Goal: Task Accomplishment & Management: Use online tool/utility

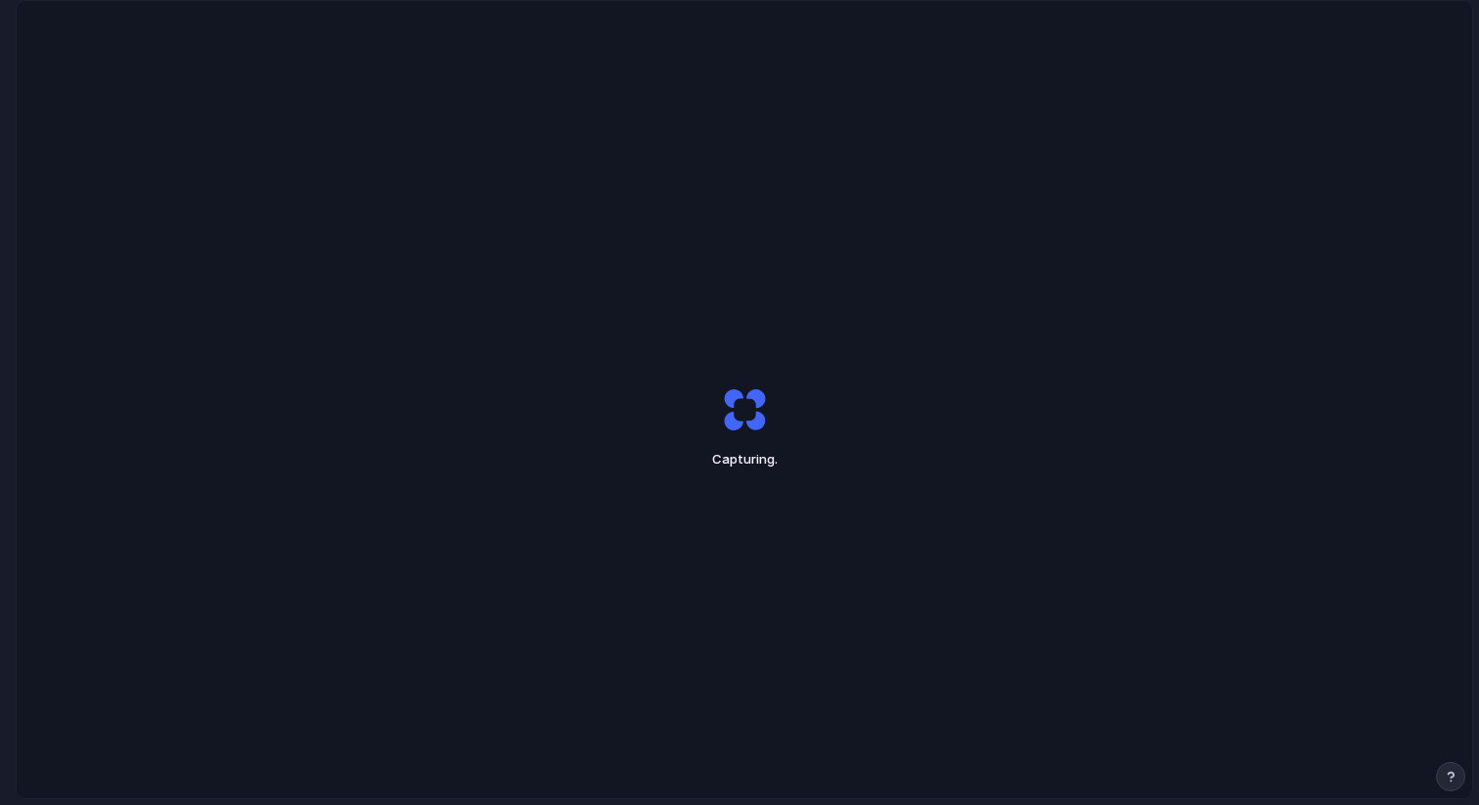
click at [1051, 133] on div "Capturing ." at bounding box center [745, 427] width 1456 height 852
click at [739, 403] on div at bounding box center [739, 403] width 0 height 0
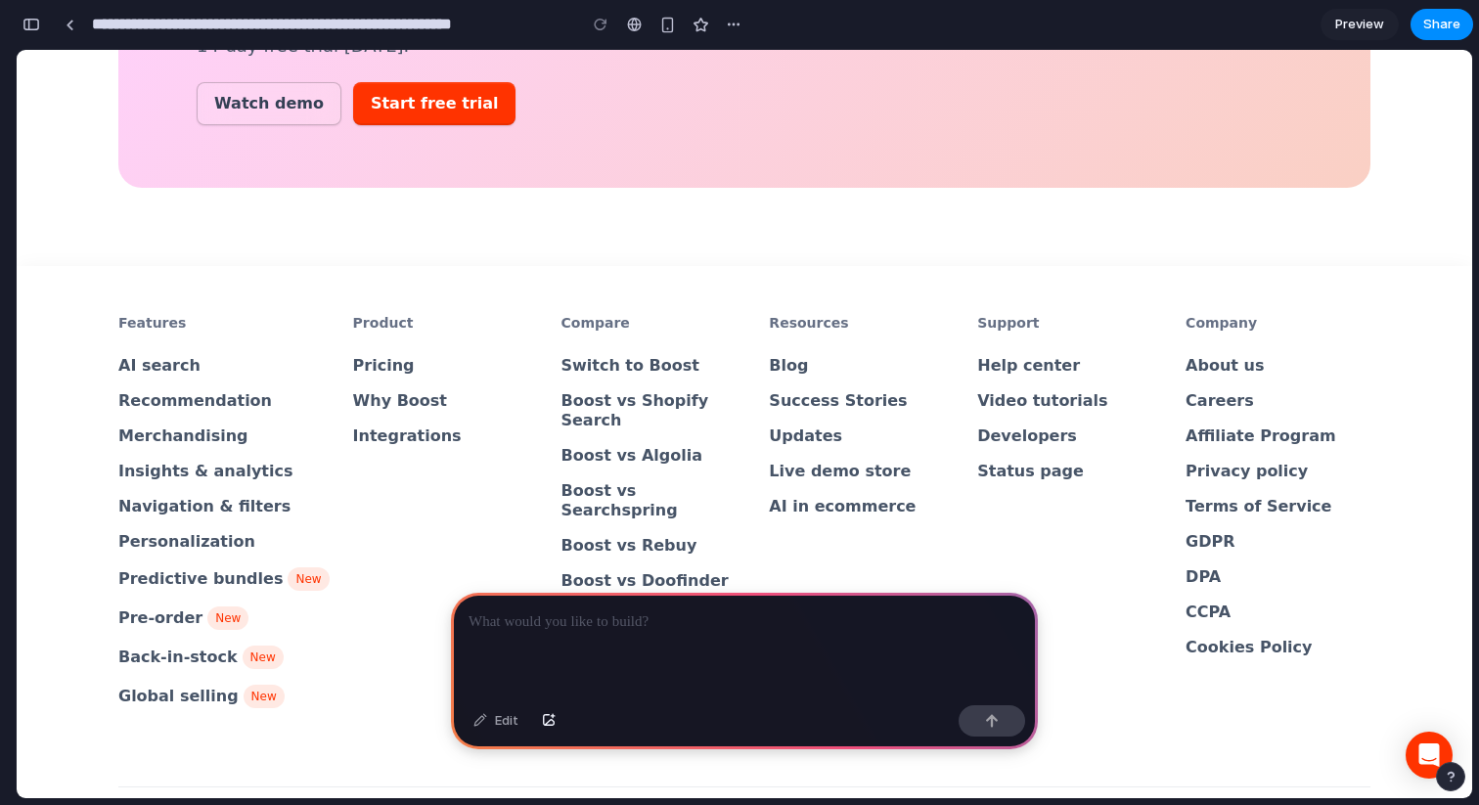
scroll to position [7148, 0]
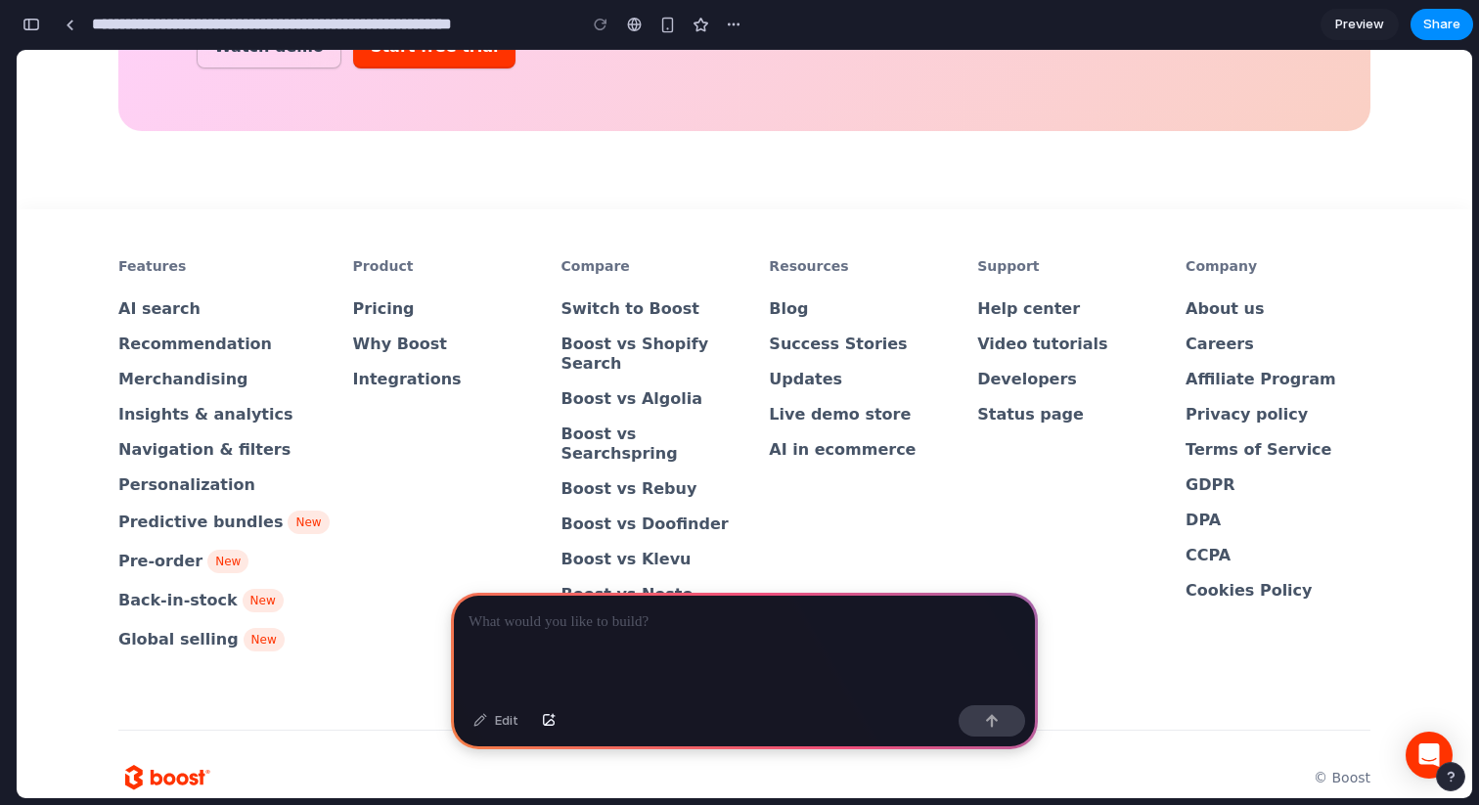
click at [505, 725] on div "Edit" at bounding box center [496, 720] width 65 height 31
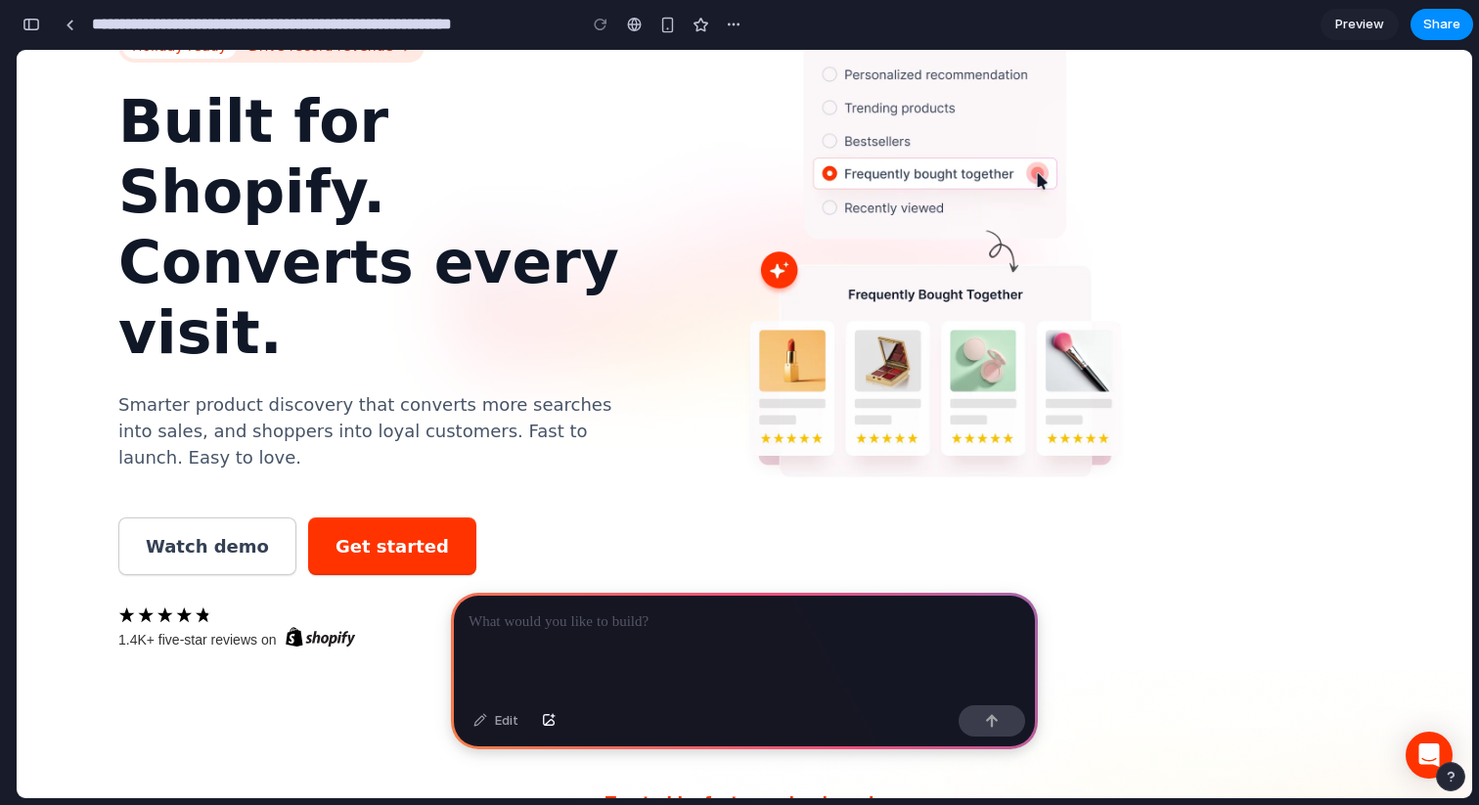
scroll to position [0, 0]
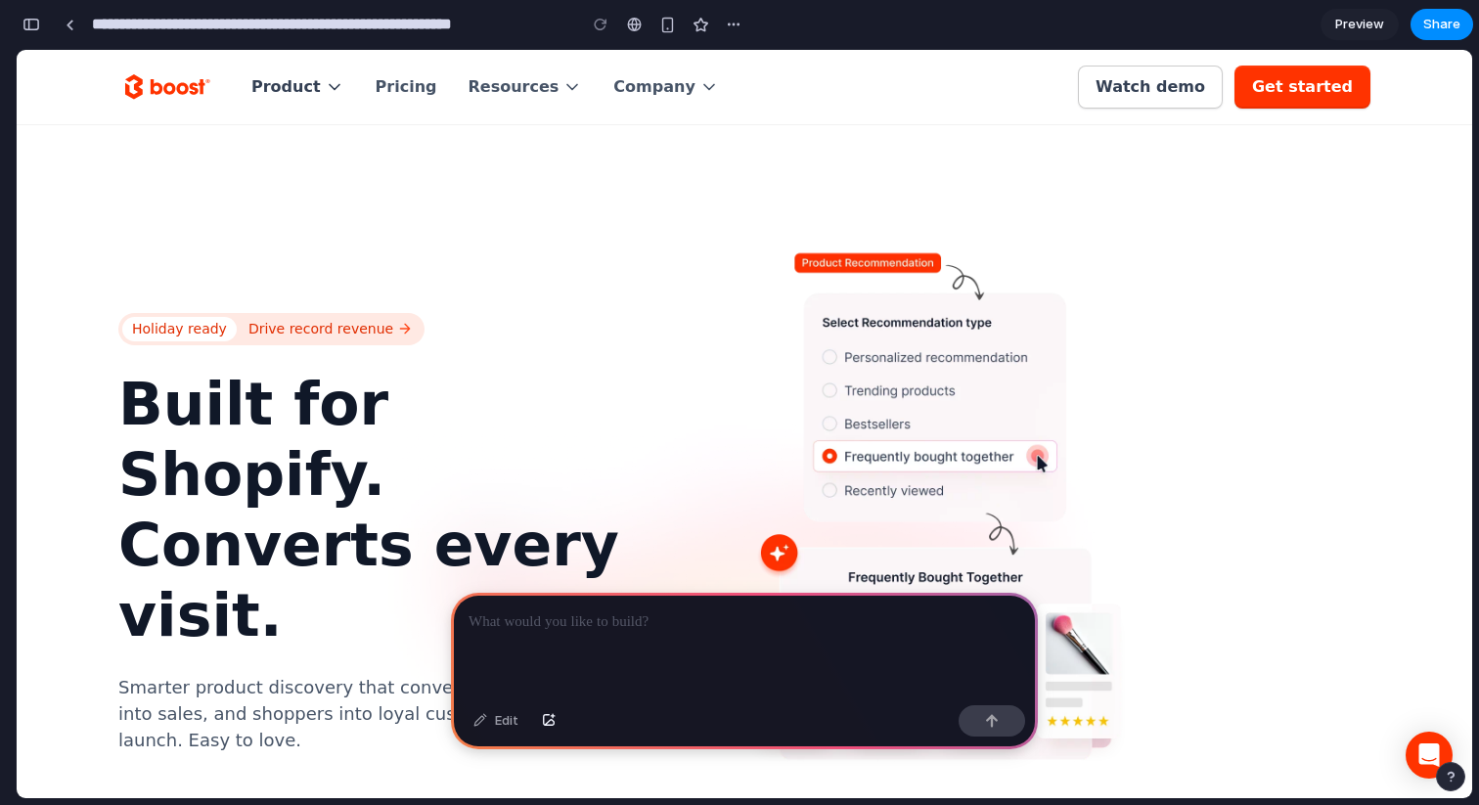
click at [297, 90] on div "Product" at bounding box center [285, 87] width 69 height 20
click at [337, 81] on div "Product" at bounding box center [298, 87] width 124 height 74
click at [469, 81] on div "Resources" at bounding box center [514, 87] width 91 height 20
click at [699, 92] on icon at bounding box center [709, 87] width 20 height 20
click at [154, 81] on img "home" at bounding box center [165, 86] width 94 height 31
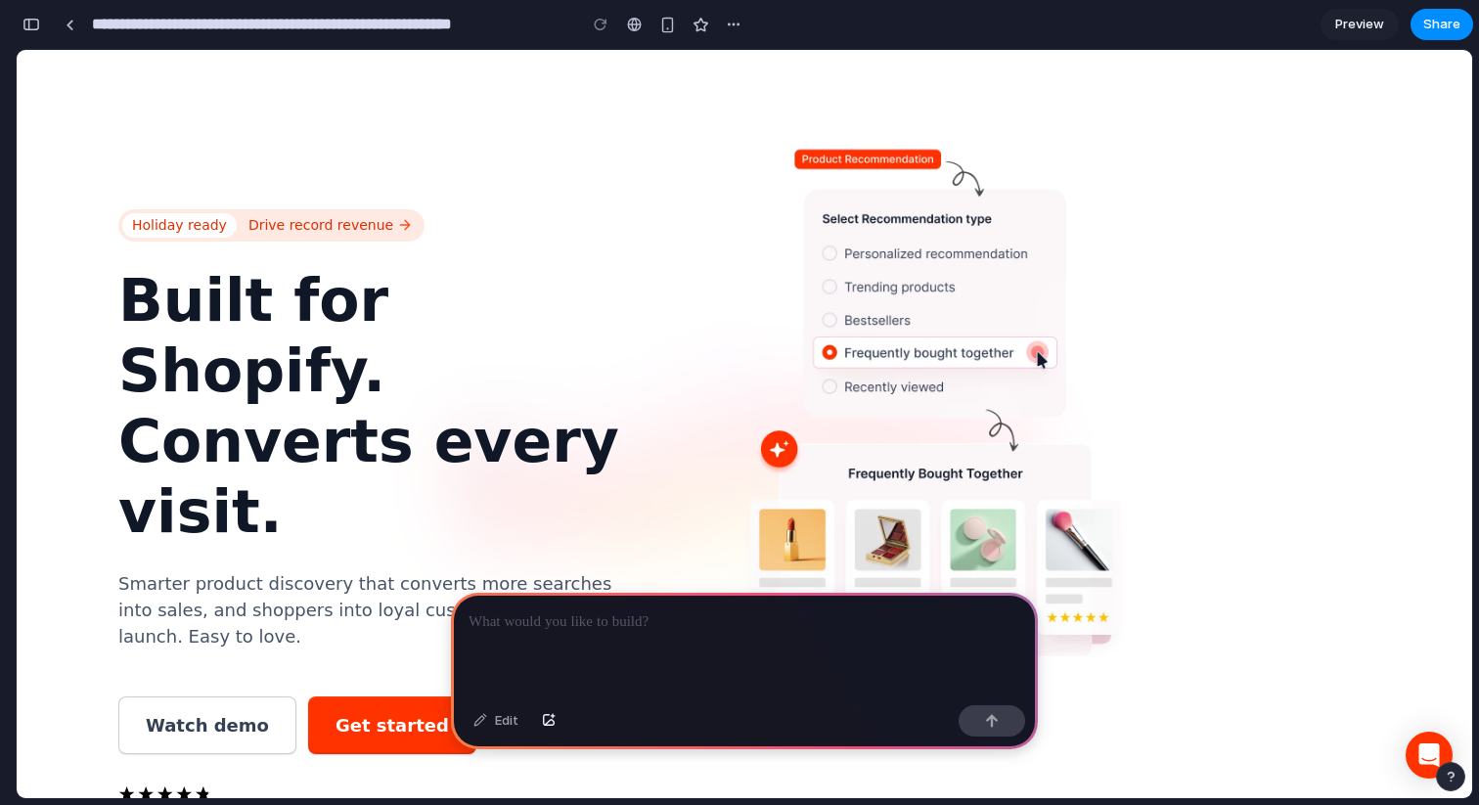
scroll to position [130, 0]
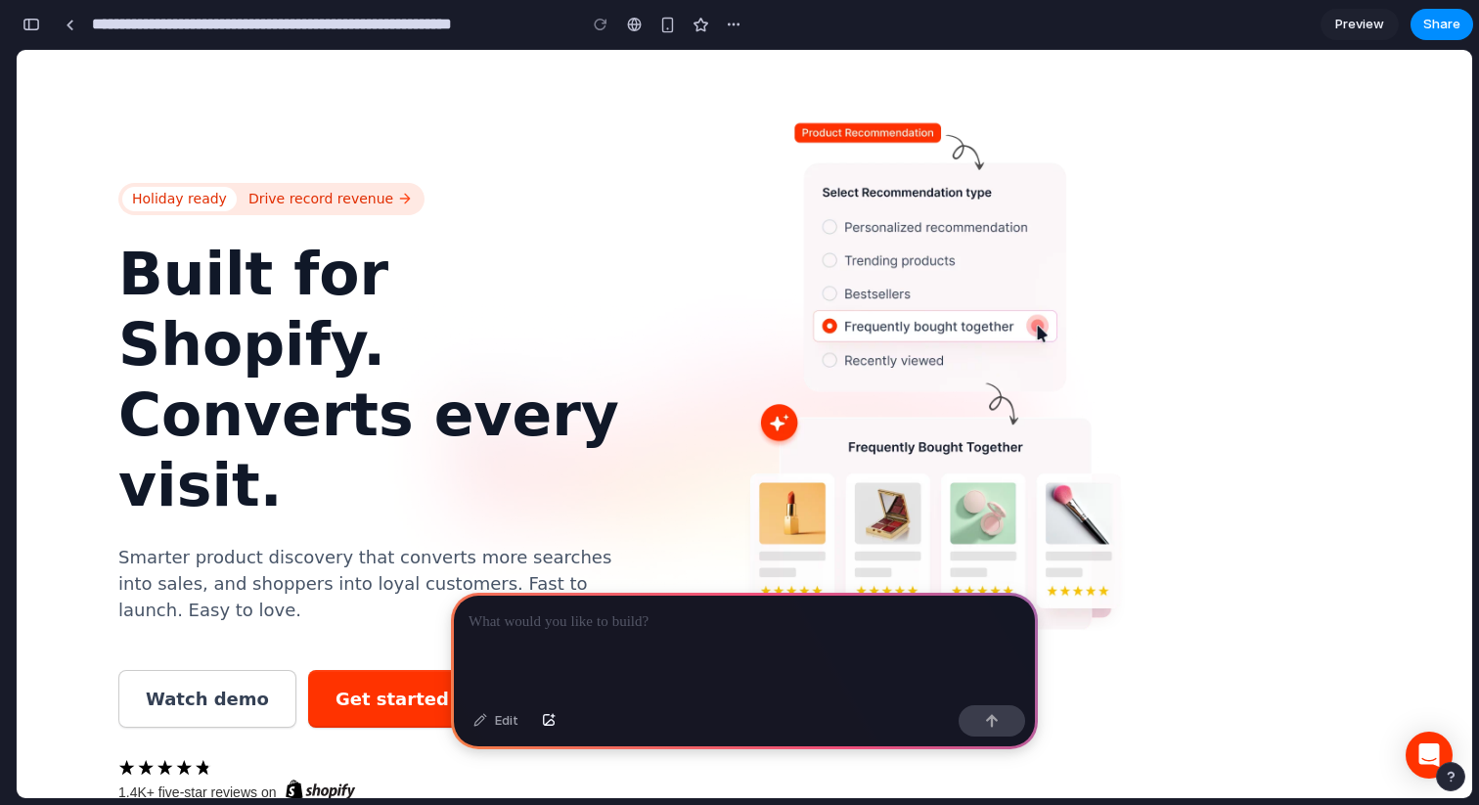
click at [197, 728] on div at bounding box center [373, 742] width 510 height 29
click at [220, 686] on div "Watch demo" at bounding box center [207, 699] width 123 height 26
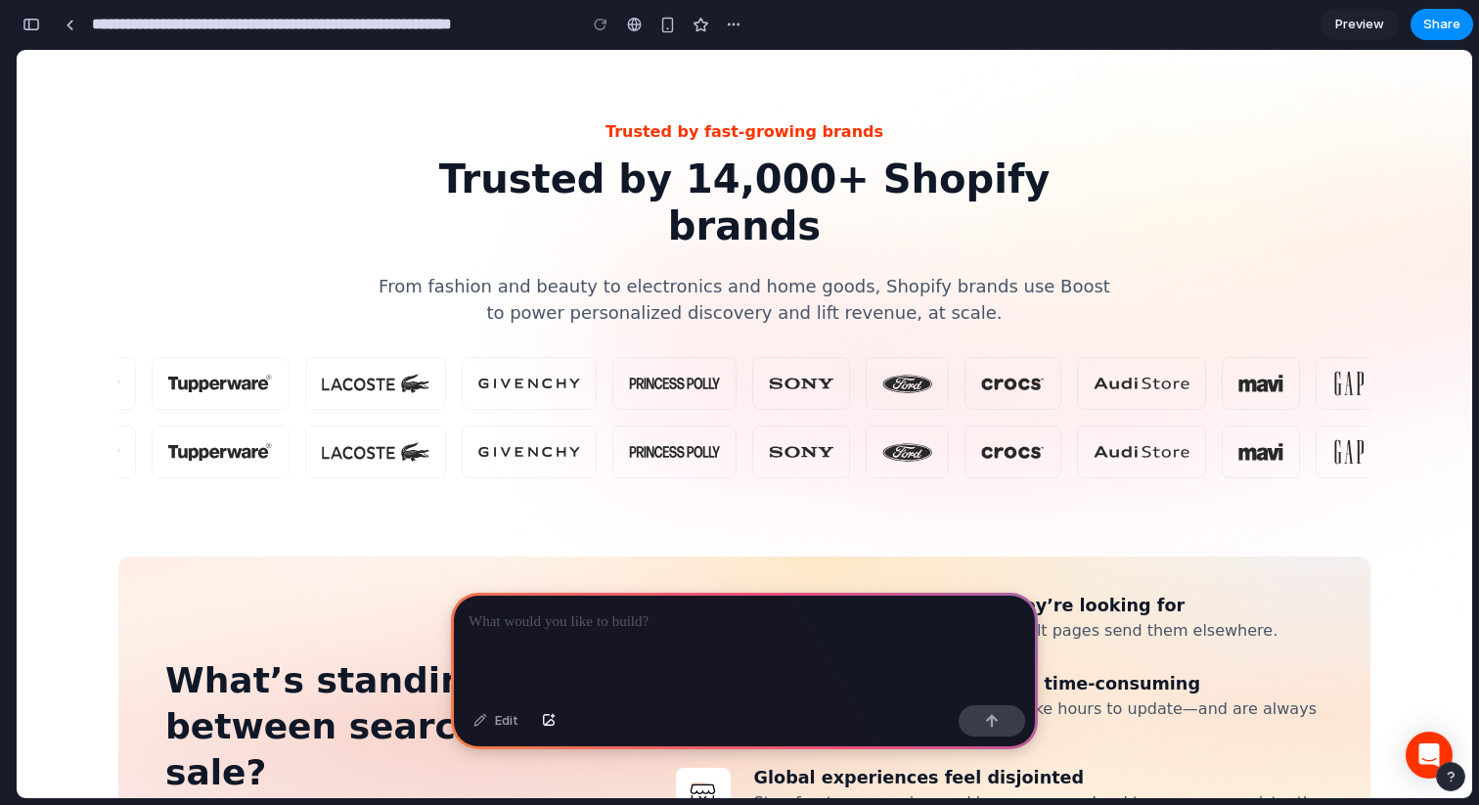
scroll to position [999, 0]
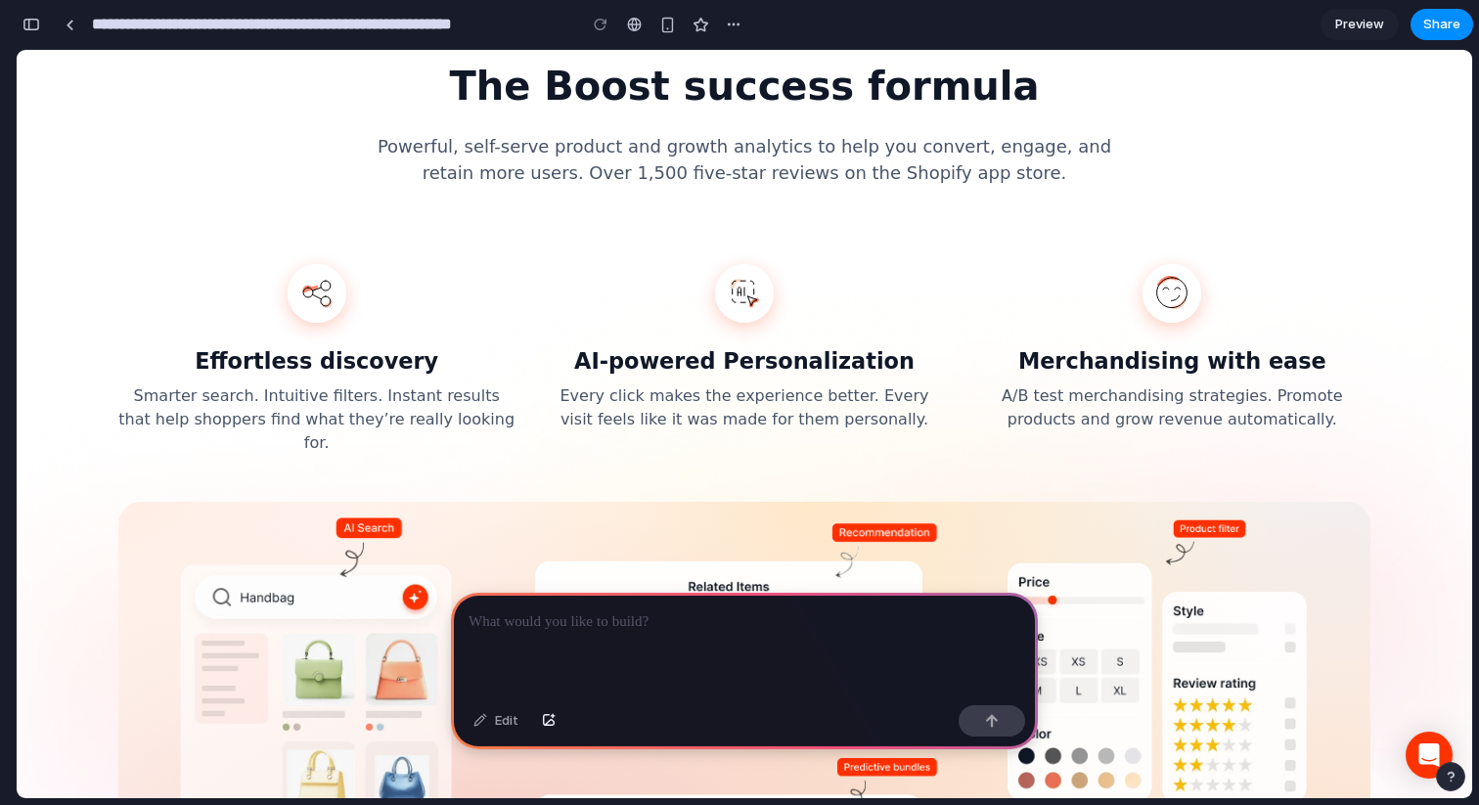
scroll to position [1919, 0]
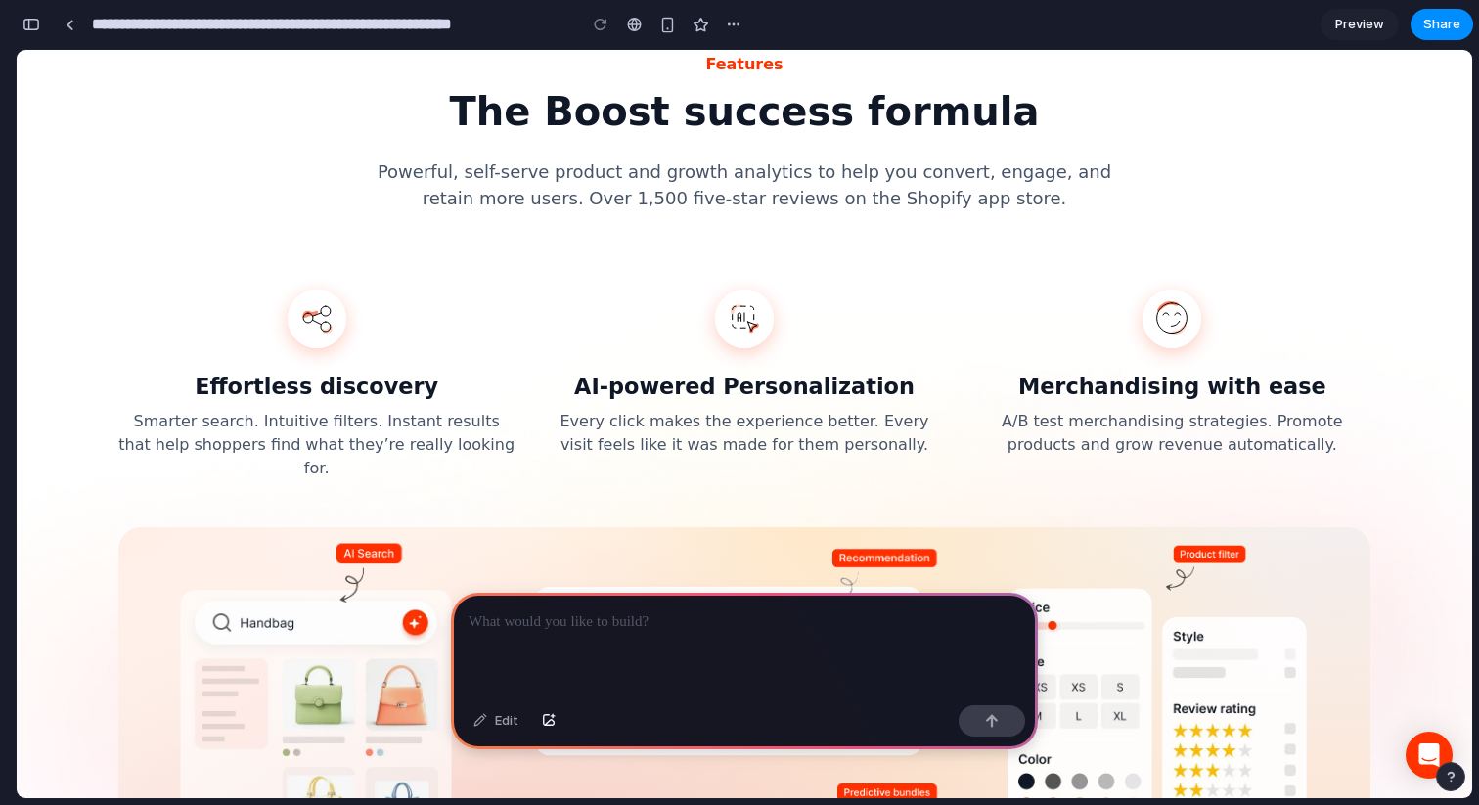
click at [744, 292] on icon at bounding box center [744, 318] width 39 height 52
click at [725, 480] on div at bounding box center [744, 503] width 1252 height 47
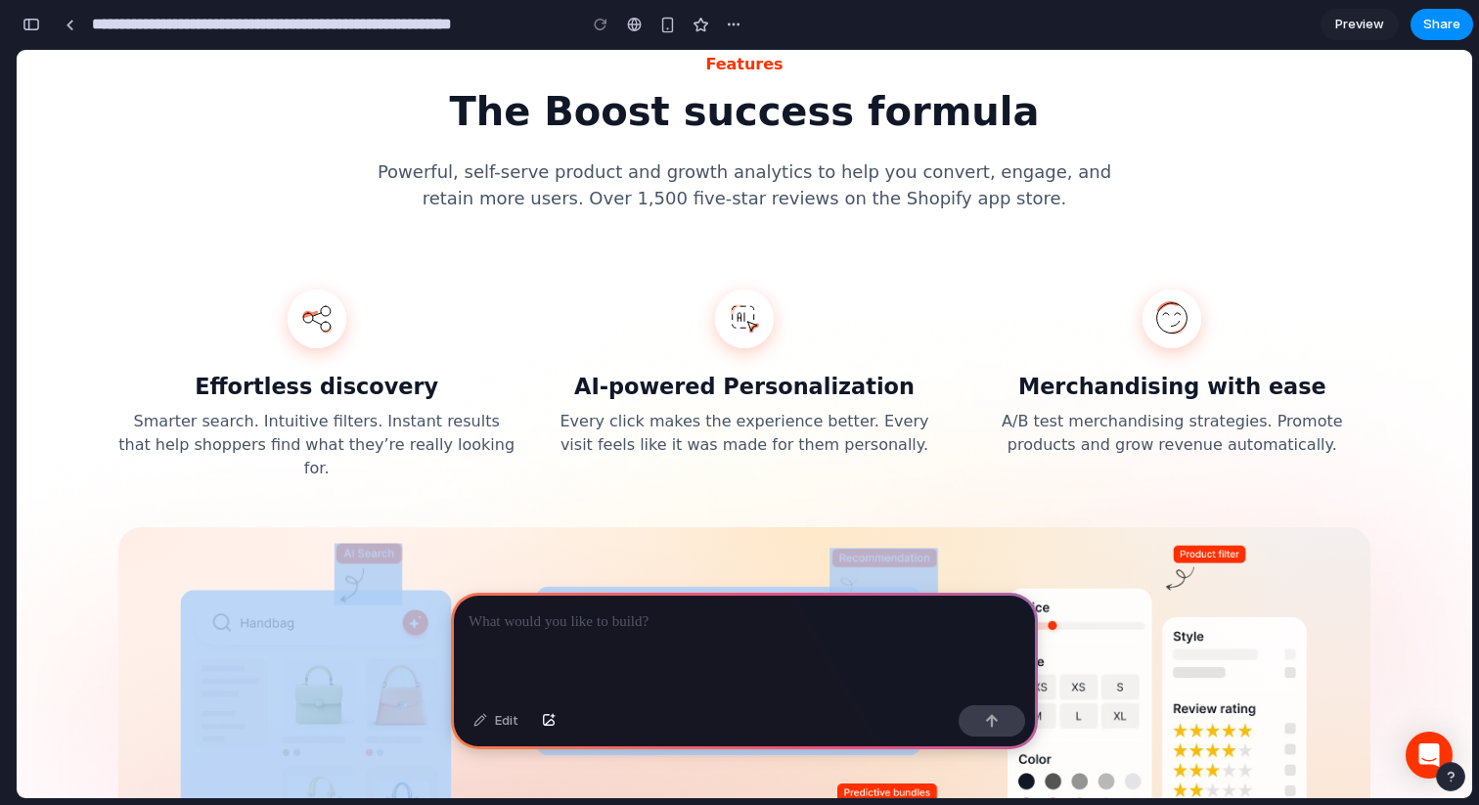
drag, startPoint x: 725, startPoint y: 475, endPoint x: 725, endPoint y: 392, distance: 83.1
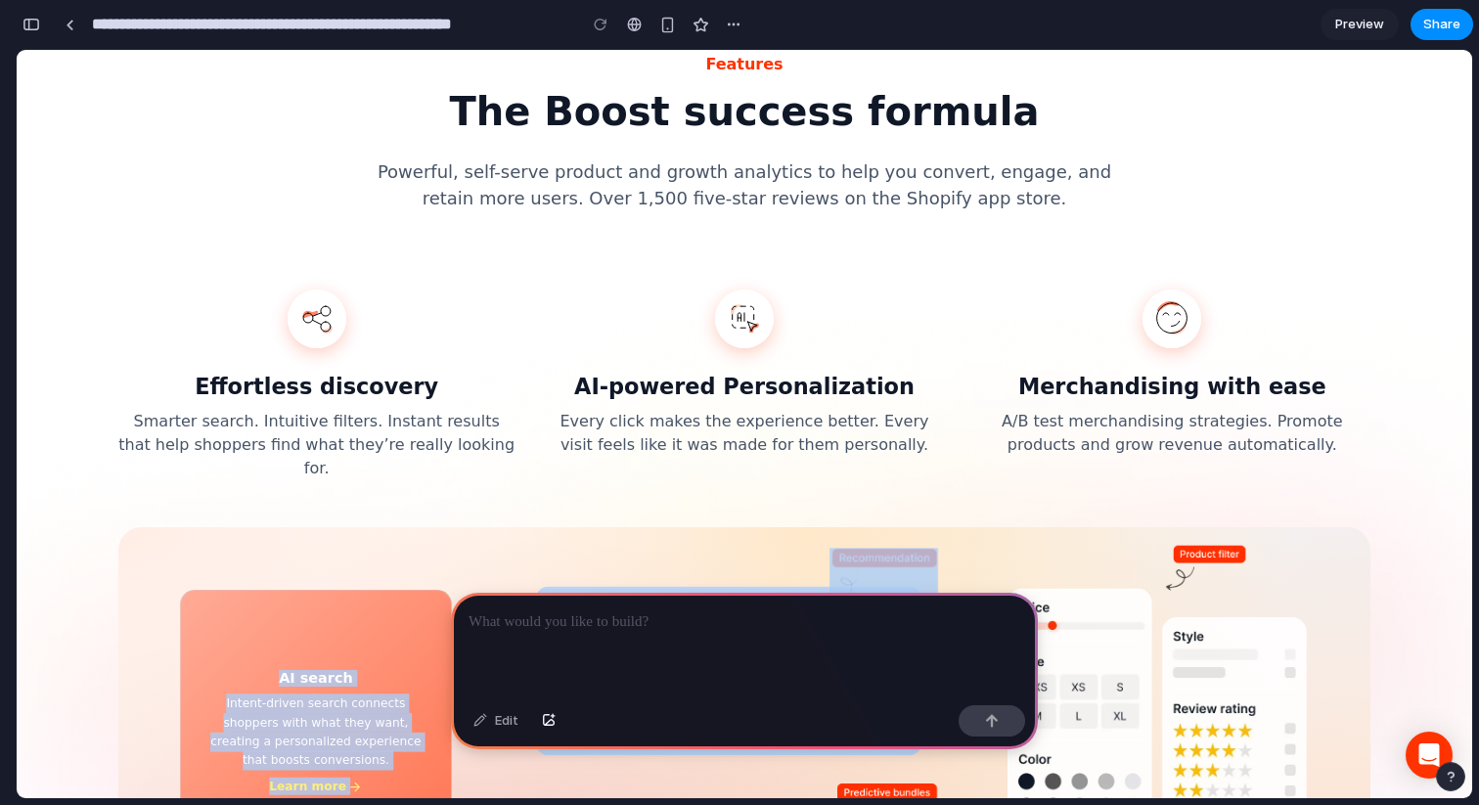
click at [326, 591] on div "AI search Intent-driven search connects shoppers with what they want, creating …" at bounding box center [316, 734] width 243 height 286
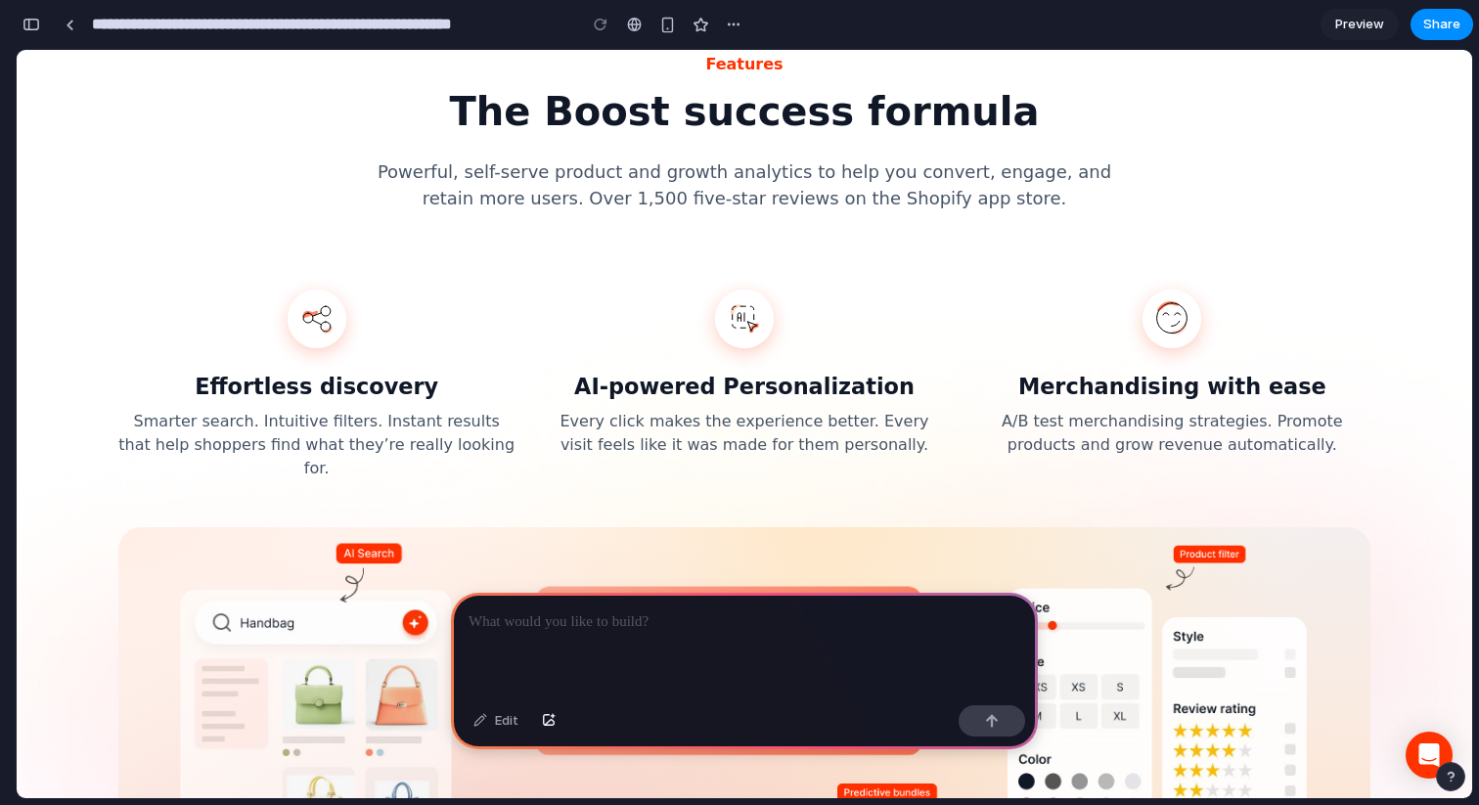
click at [801, 587] on div "Recommendation Bigger carts, higher AOV by suggesting relevant products at the …" at bounding box center [728, 671] width 359 height 169
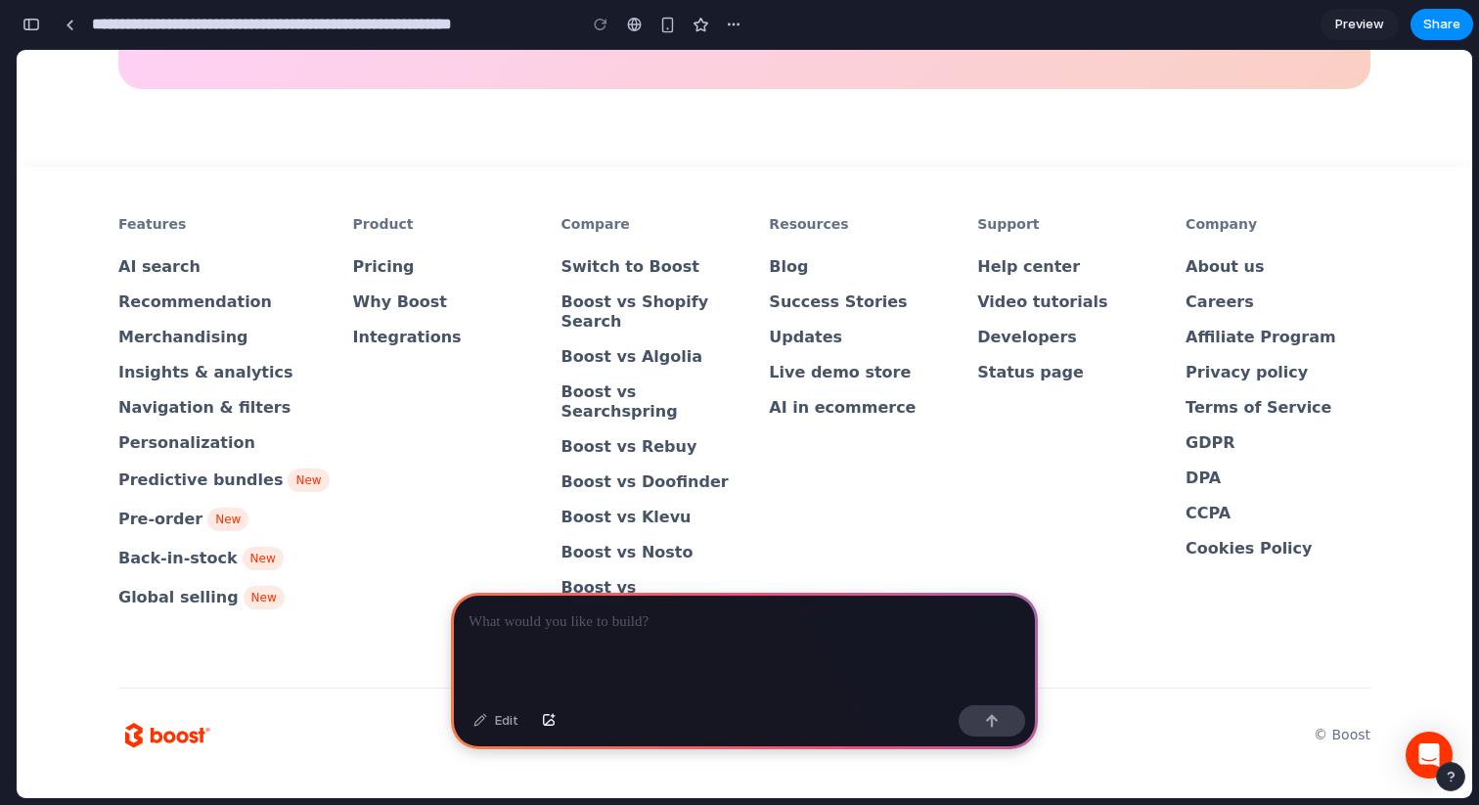
scroll to position [9826, 0]
click at [360, 275] on div "Pricing" at bounding box center [384, 267] width 62 height 20
click at [646, 649] on div at bounding box center [744, 645] width 587 height 105
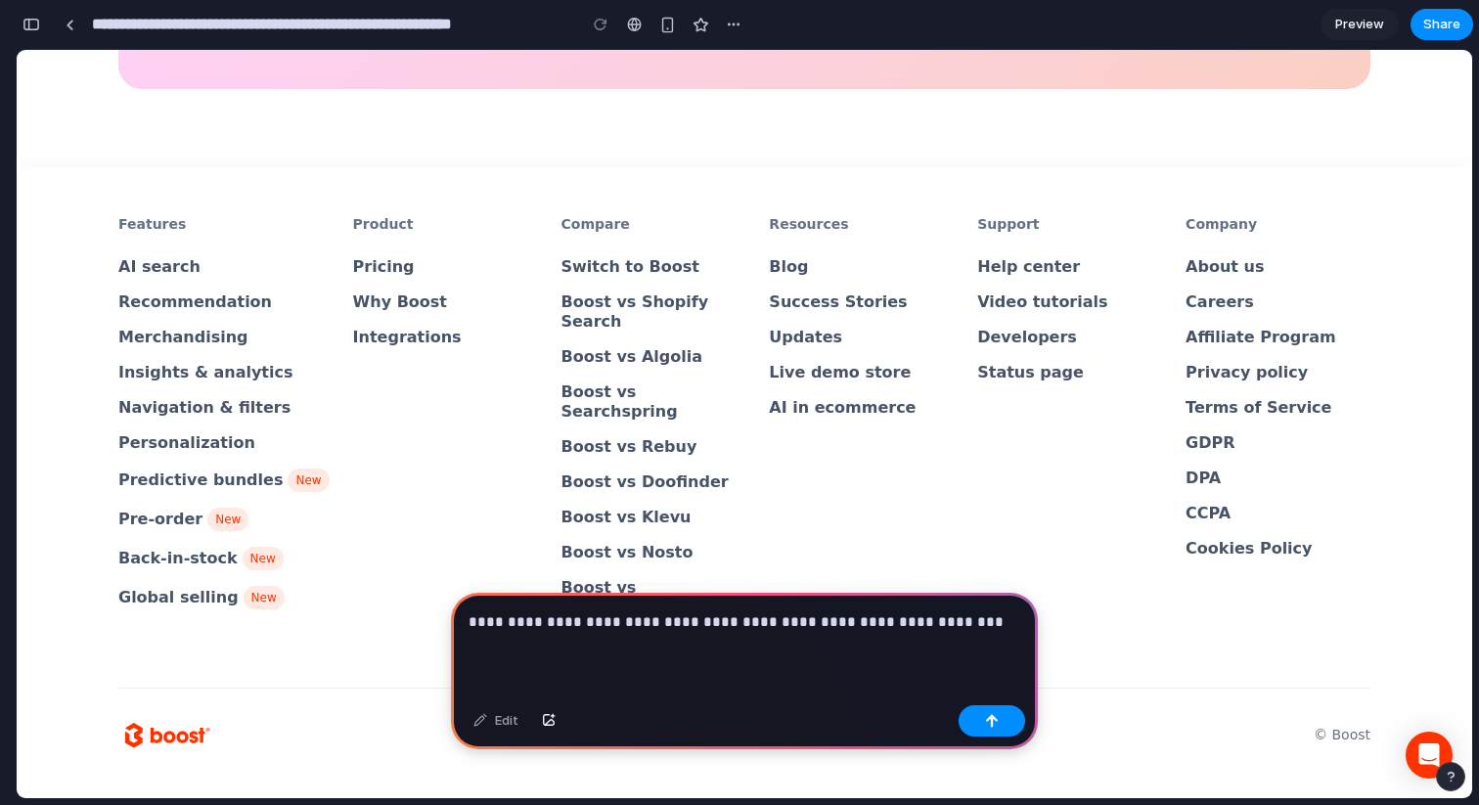
click at [859, 624] on p "**********" at bounding box center [745, 621] width 552 height 23
click at [1003, 616] on p "**********" at bounding box center [745, 621] width 552 height 23
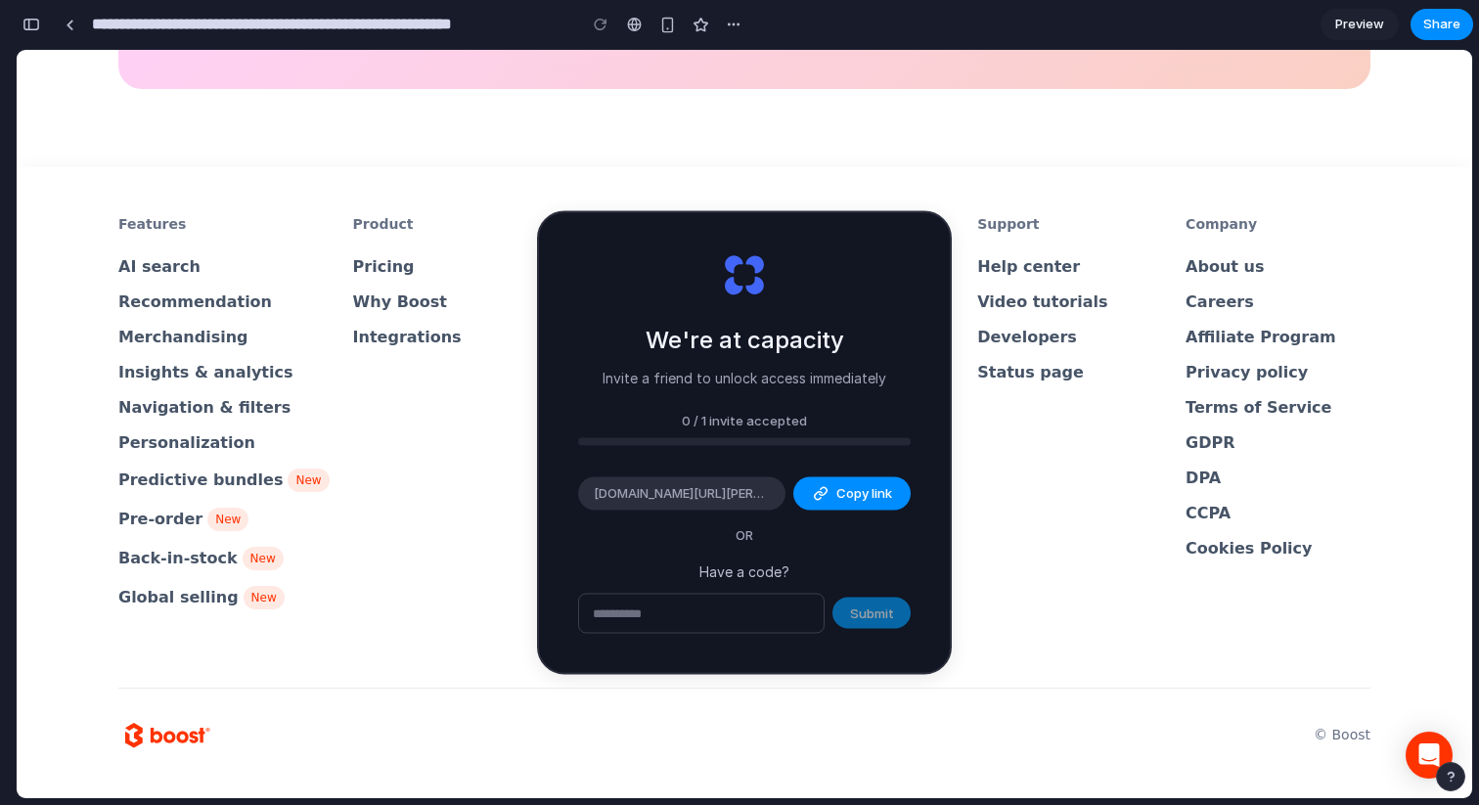
drag, startPoint x: 631, startPoint y: 374, endPoint x: 844, endPoint y: 374, distance: 213.2
click at [844, 374] on p "Invite a friend to unlock access immediately" at bounding box center [745, 377] width 284 height 21
click at [963, 560] on div "Features AI search Recommendation Merchandising Insights & analytics Navigation…" at bounding box center [744, 419] width 1252 height 411
drag, startPoint x: 623, startPoint y: 345, endPoint x: 878, endPoint y: 345, distance: 255.3
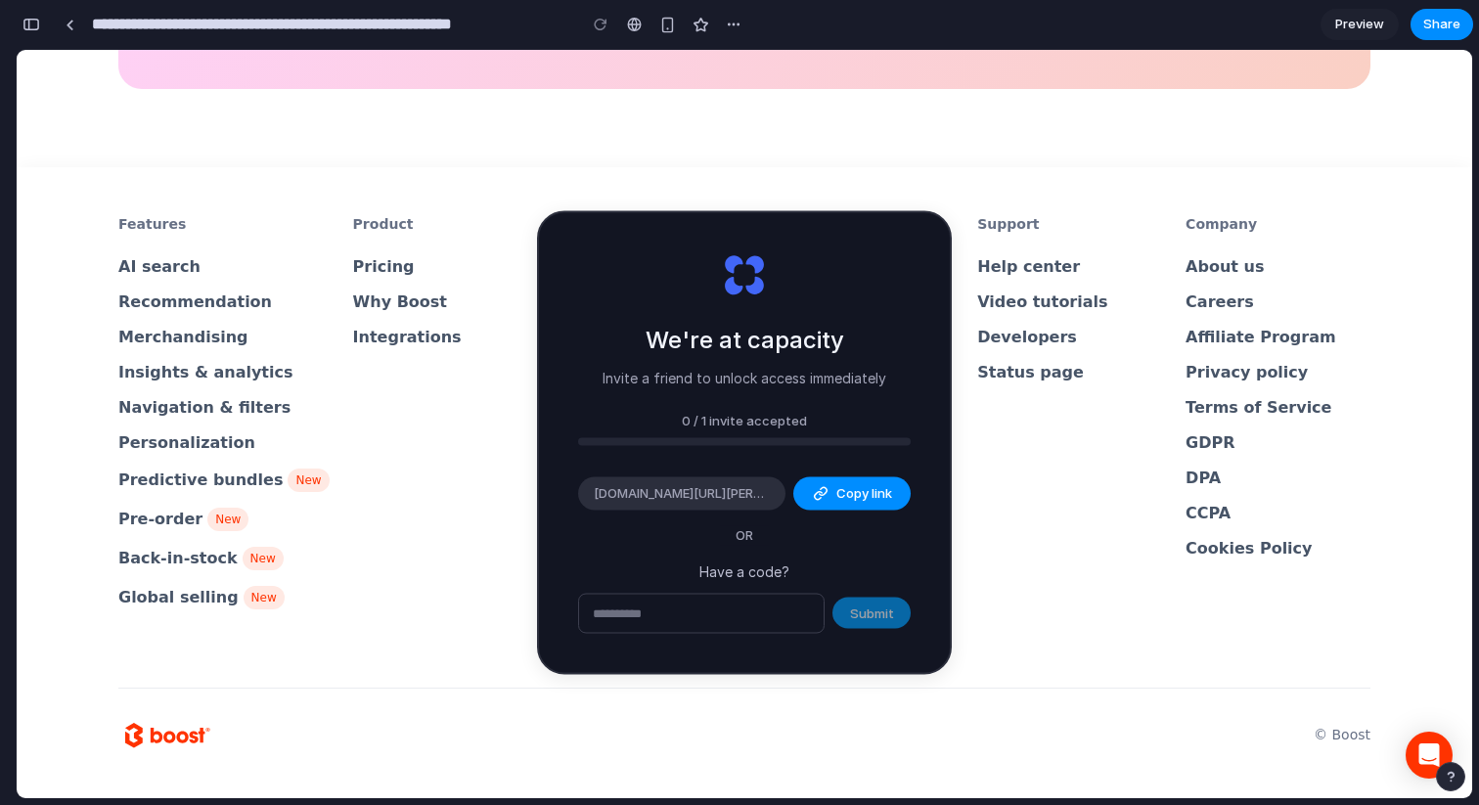
click at [878, 345] on div "We're at capacity Invite a friend to unlock access immediately" at bounding box center [745, 355] width 284 height 66
click at [723, 372] on p "Invite a friend to unlock access immediately" at bounding box center [745, 377] width 284 height 21
click at [977, 312] on div "Video tutorials" at bounding box center [1042, 302] width 130 height 20
click at [826, 201] on div "Features AI search Recommendation Merchandising Insights & analytics Navigation…" at bounding box center [744, 482] width 1252 height 631
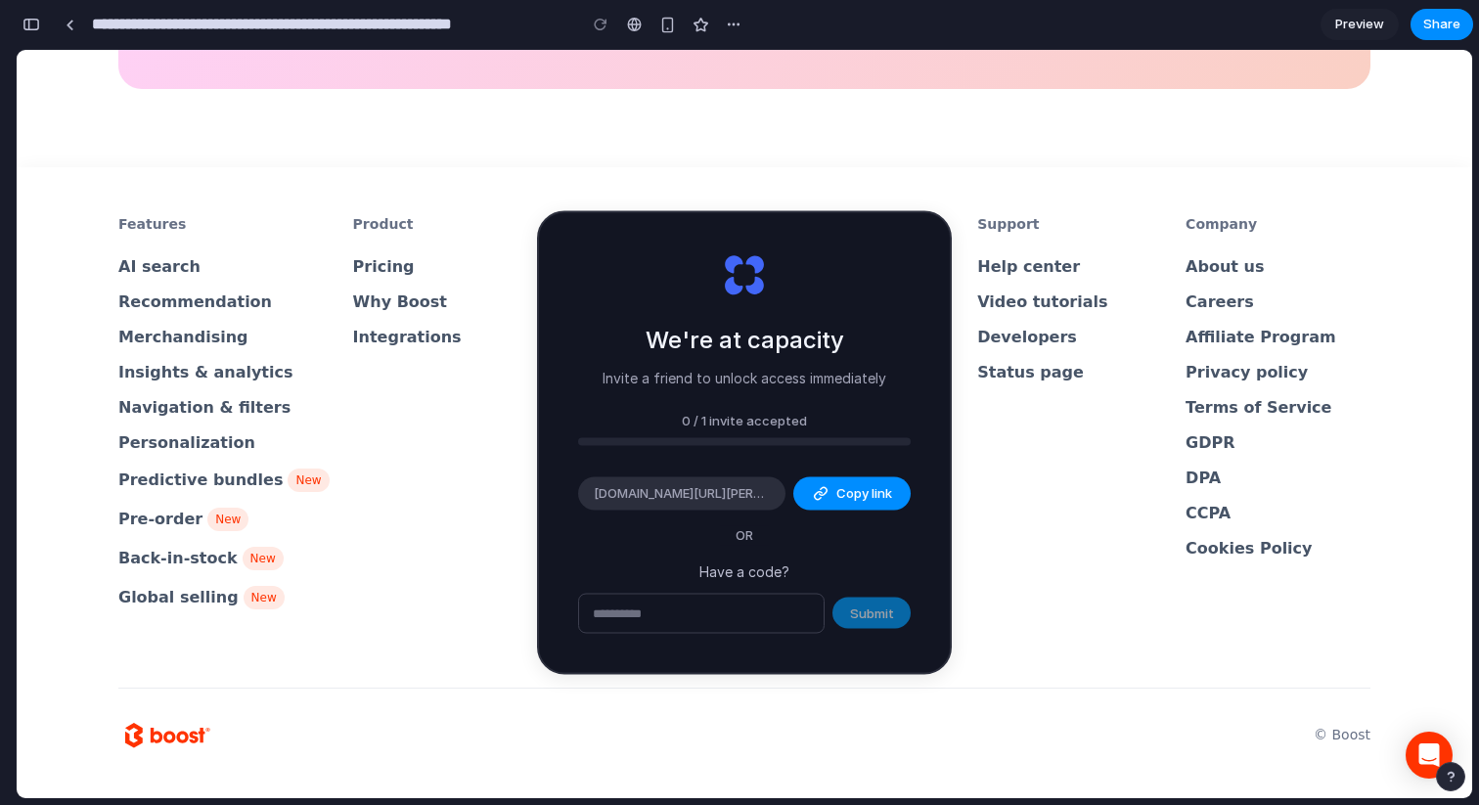
click at [826, 201] on div "Features AI search Recommendation Merchandising Insights & analytics Navigation…" at bounding box center [744, 482] width 1252 height 631
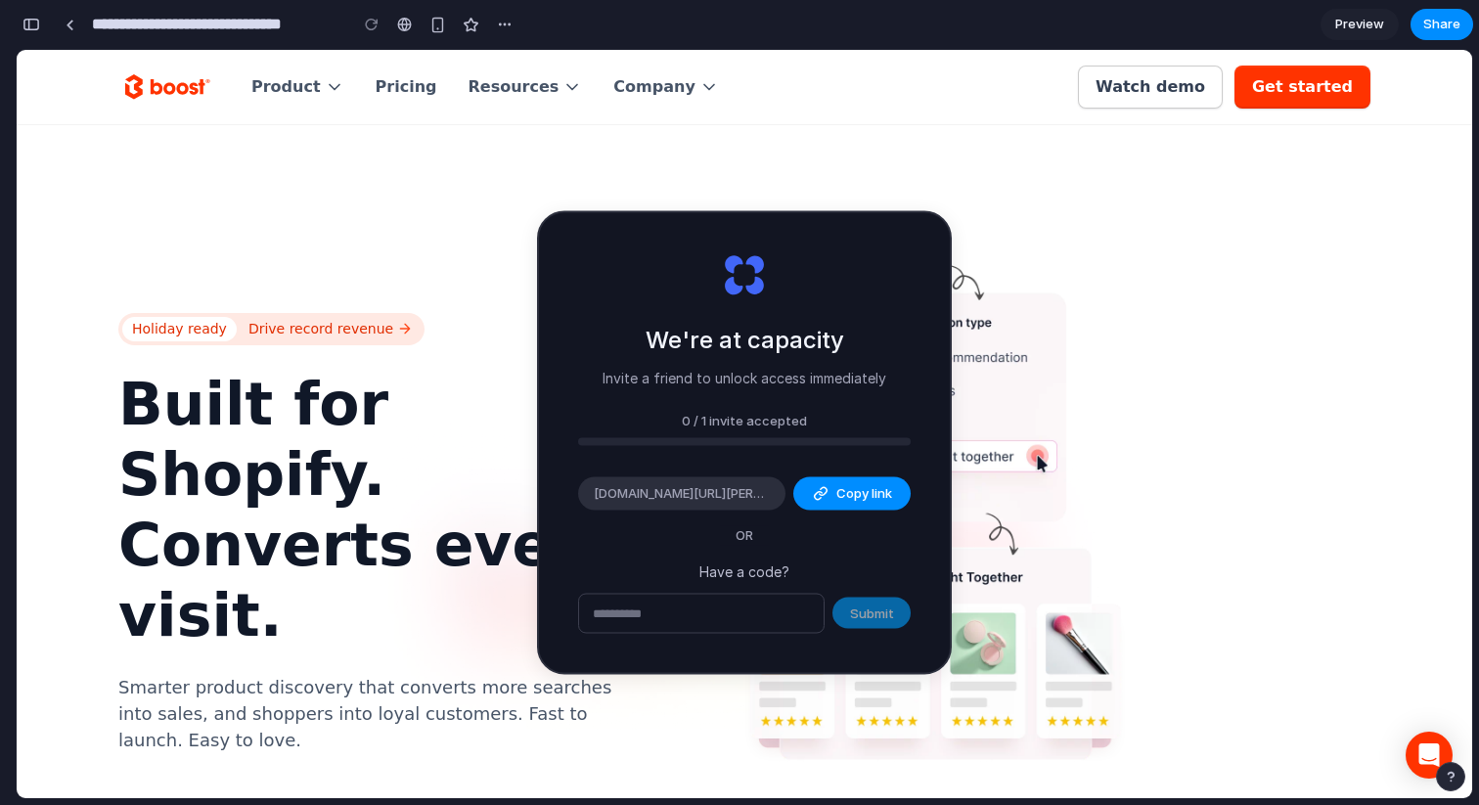
click at [1215, 209] on img at bounding box center [1089, 521] width 797 height 699
click at [69, 30] on link at bounding box center [69, 24] width 29 height 29
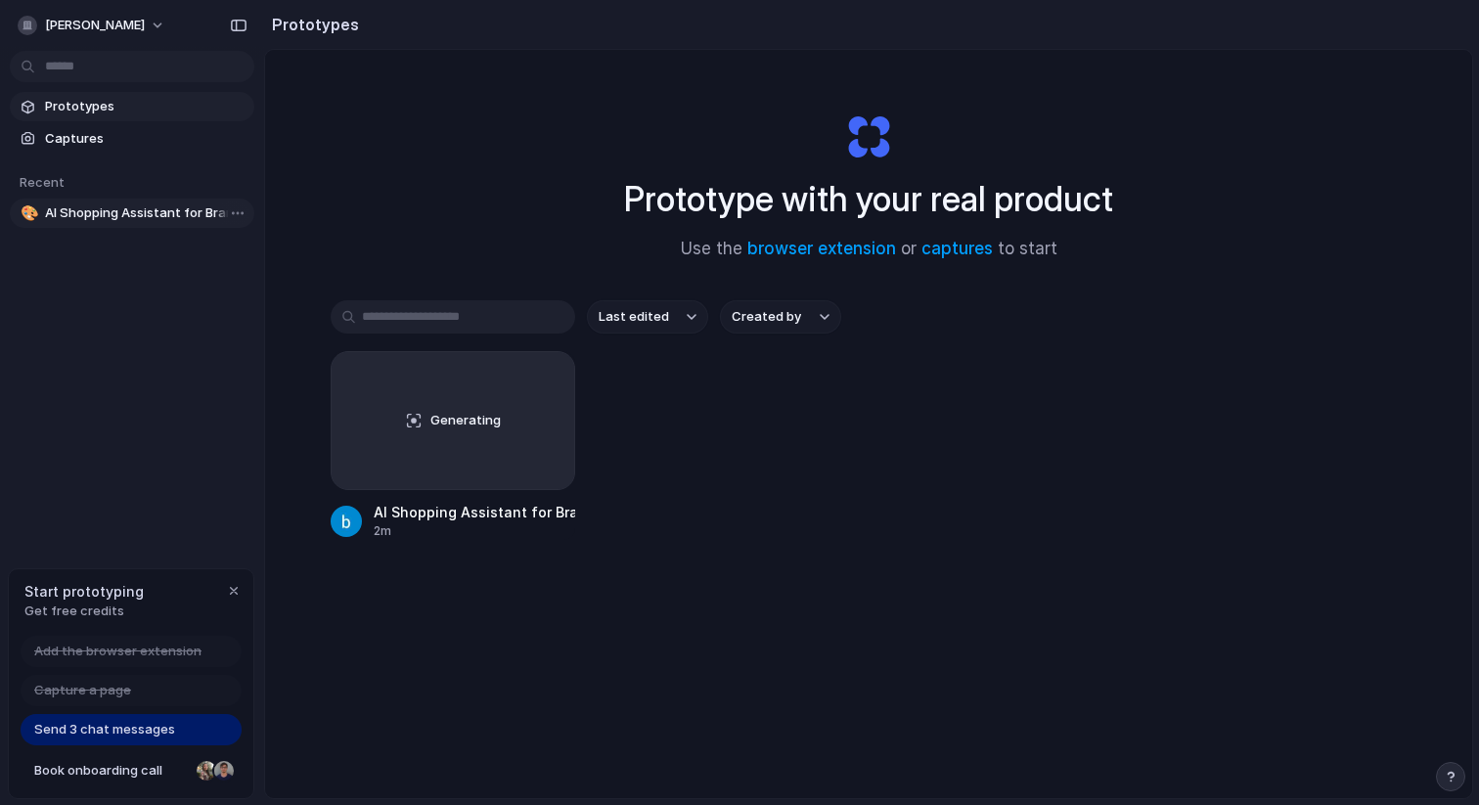
click at [157, 202] on link "🎨 AI Shopping Assistant for Brands" at bounding box center [132, 213] width 245 height 29
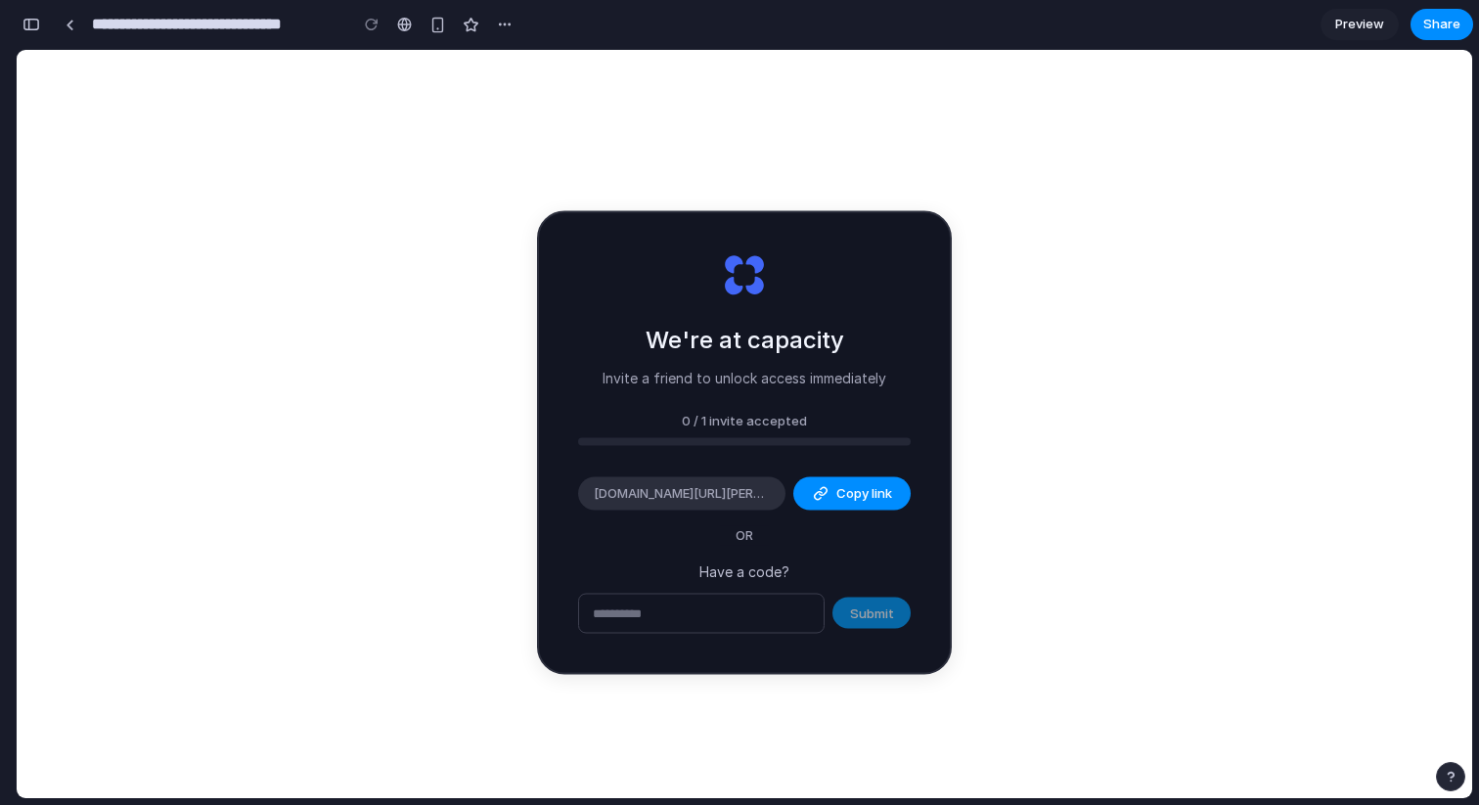
drag, startPoint x: 752, startPoint y: 281, endPoint x: 901, endPoint y: 328, distance: 155.9
click at [900, 327] on div "We're at capacity Invite a friend to unlock access immediately 0 / 1 invite acc…" at bounding box center [744, 443] width 411 height 460
click at [762, 574] on p "Have a code?" at bounding box center [744, 570] width 333 height 21
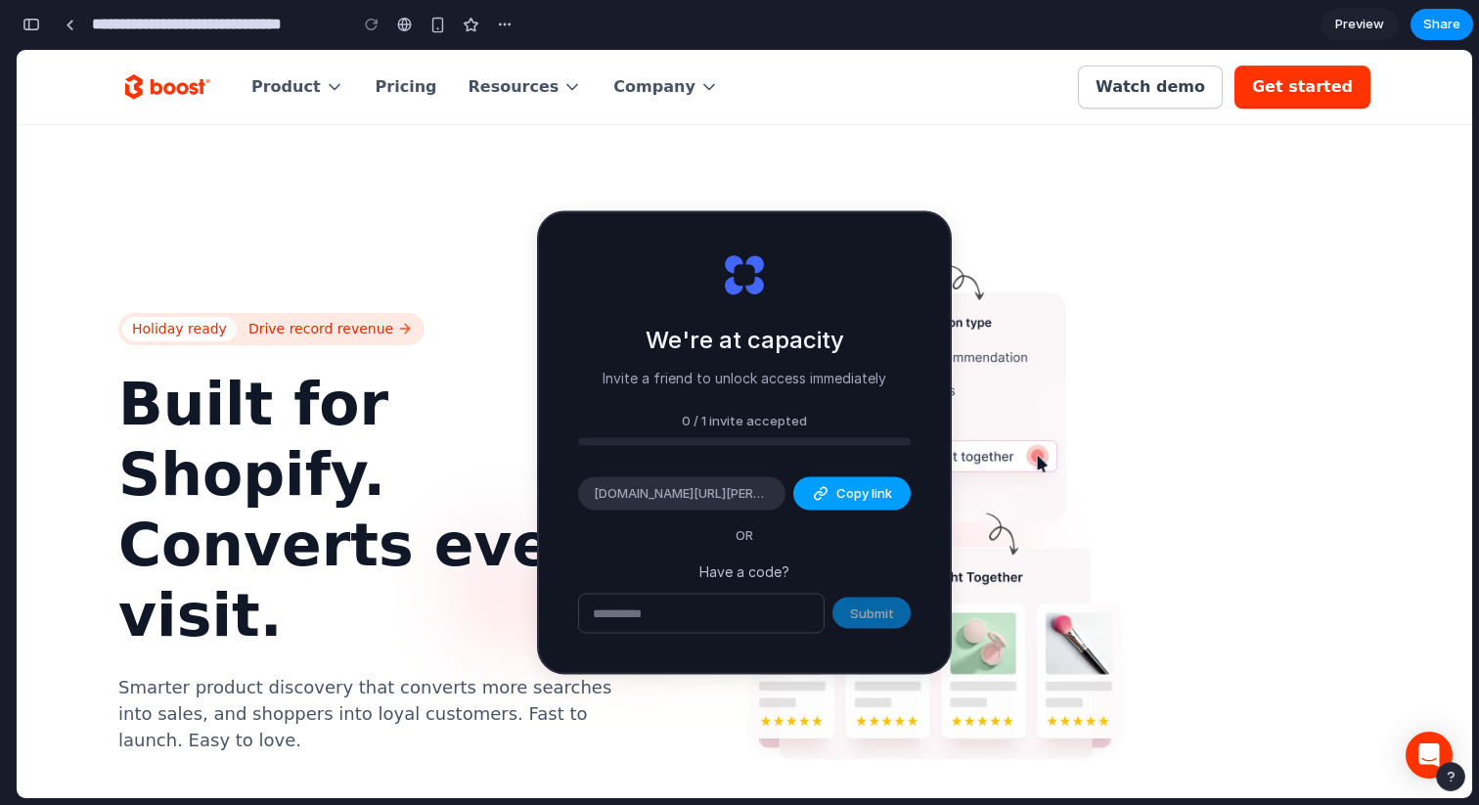
click at [876, 485] on span "Copy link" at bounding box center [864, 494] width 56 height 20
click at [695, 148] on div at bounding box center [744, 148] width 1252 height 47
drag, startPoint x: 677, startPoint y: 436, endPoint x: 812, endPoint y: 436, distance: 135.0
click at [812, 438] on div at bounding box center [744, 442] width 333 height 8
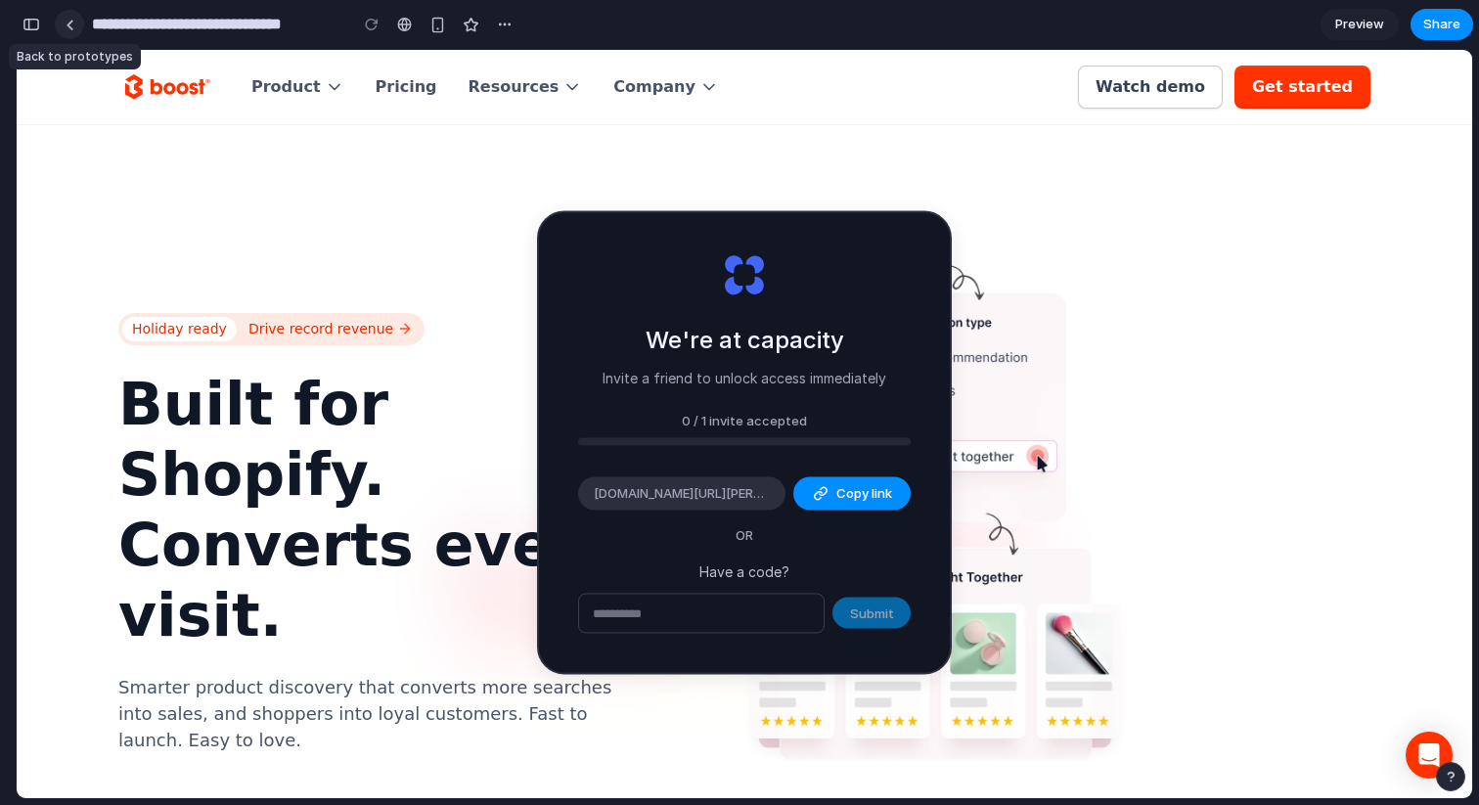
click at [75, 30] on link at bounding box center [69, 24] width 29 height 29
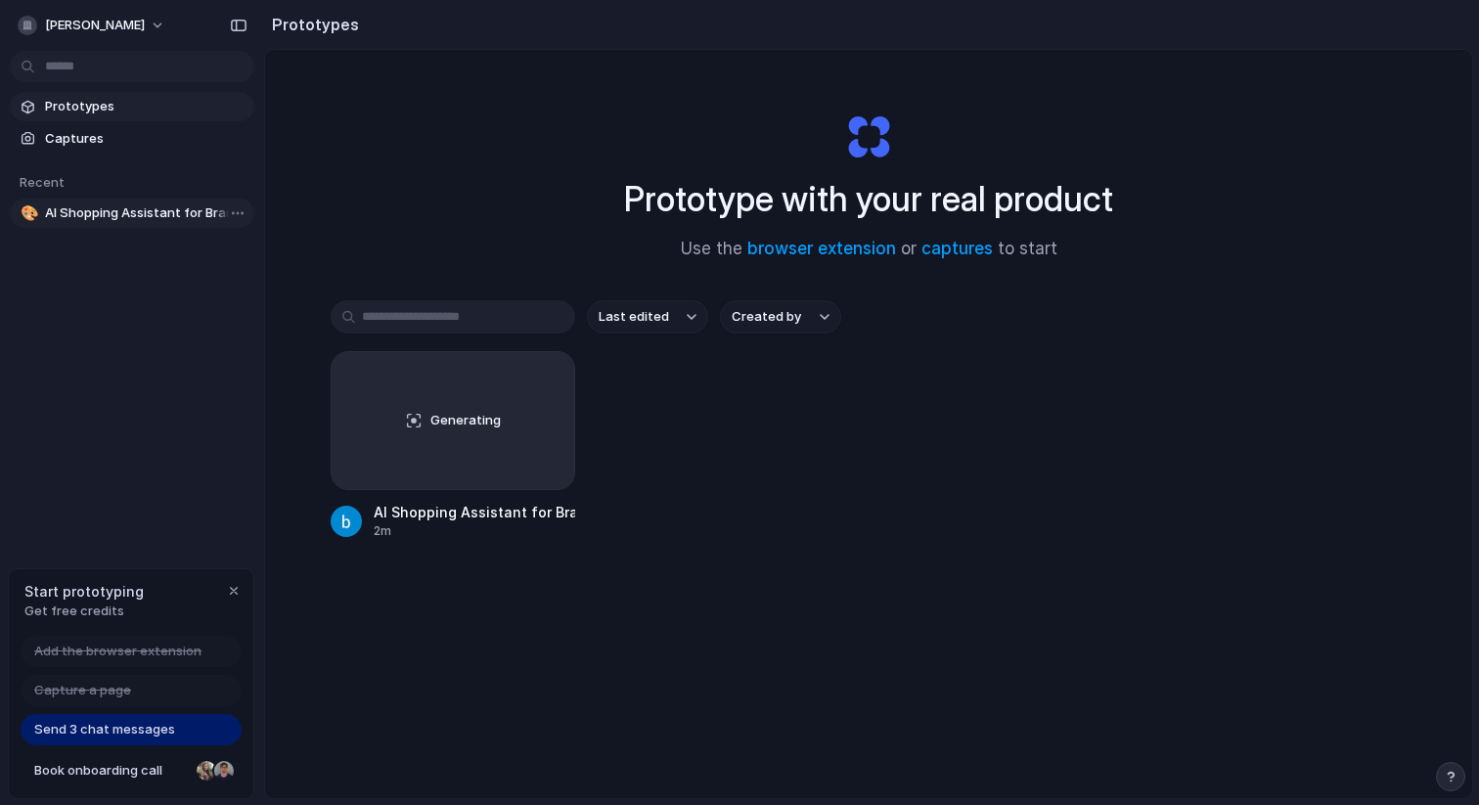
click at [150, 214] on span "AI Shopping Assistant for Brands" at bounding box center [146, 213] width 202 height 20
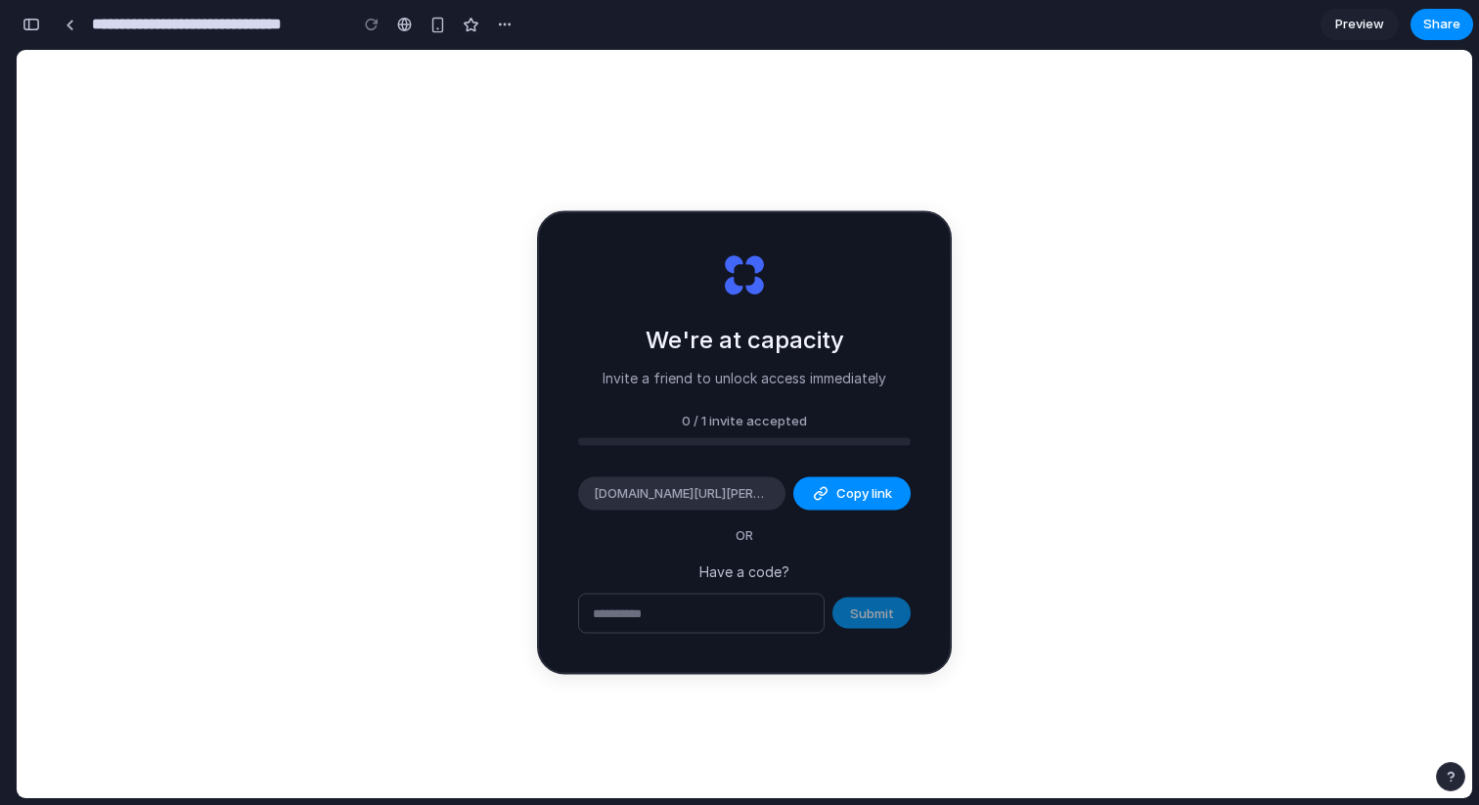
click at [66, 39] on div "**********" at bounding box center [287, 24] width 465 height 35
click at [72, 20] on div at bounding box center [70, 25] width 9 height 11
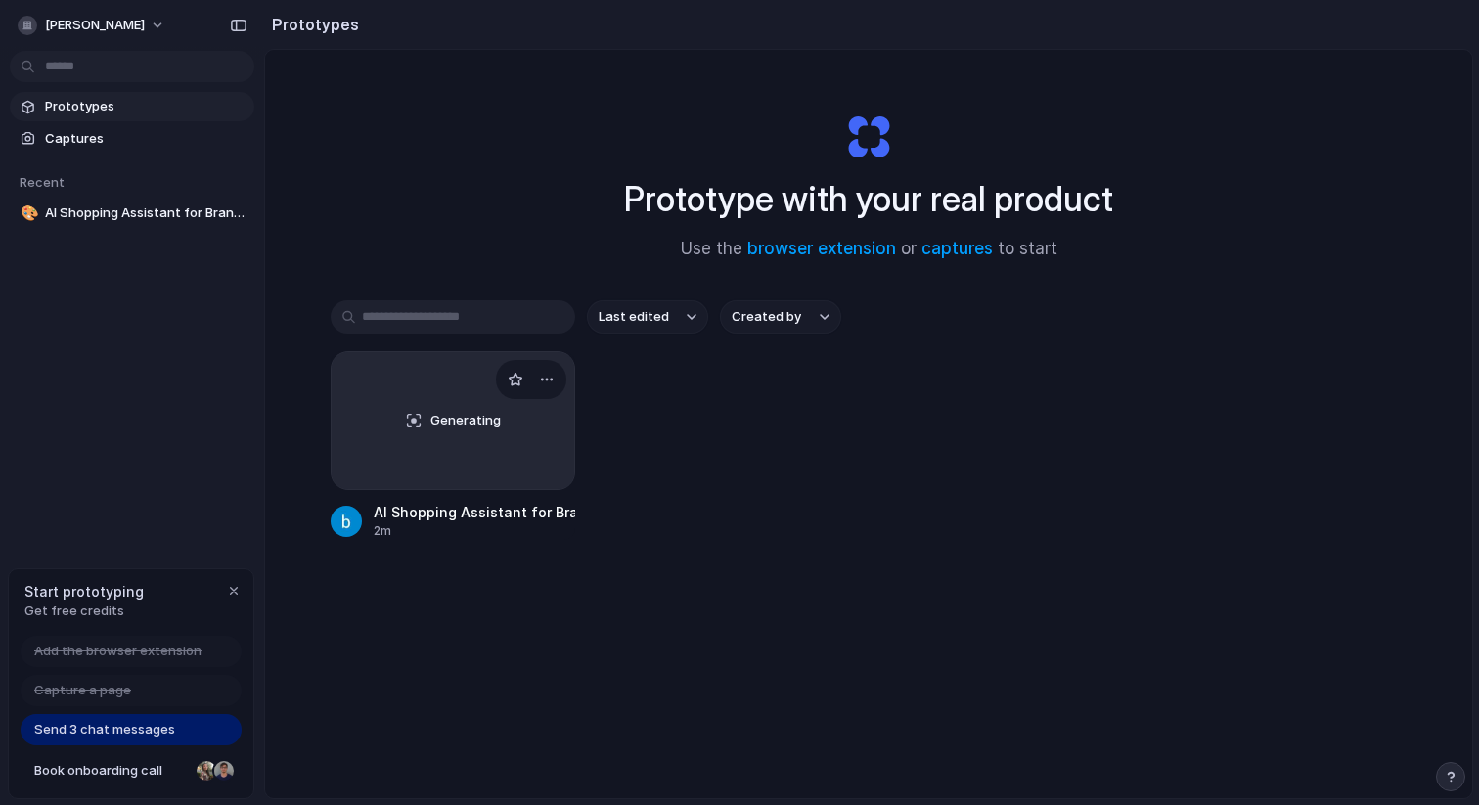
click at [437, 455] on div "Generating" at bounding box center [453, 420] width 243 height 137
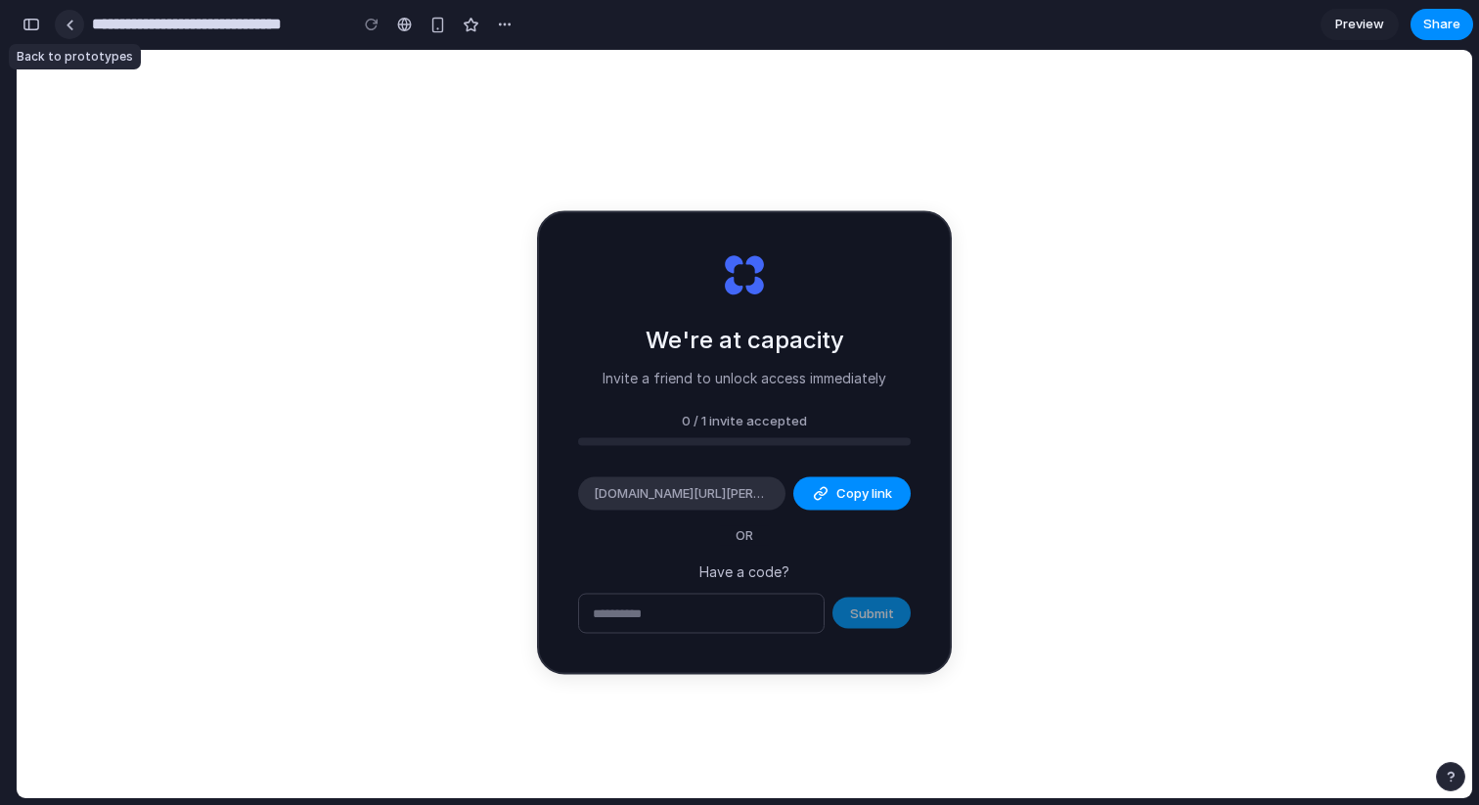
click at [63, 25] on link at bounding box center [69, 24] width 29 height 29
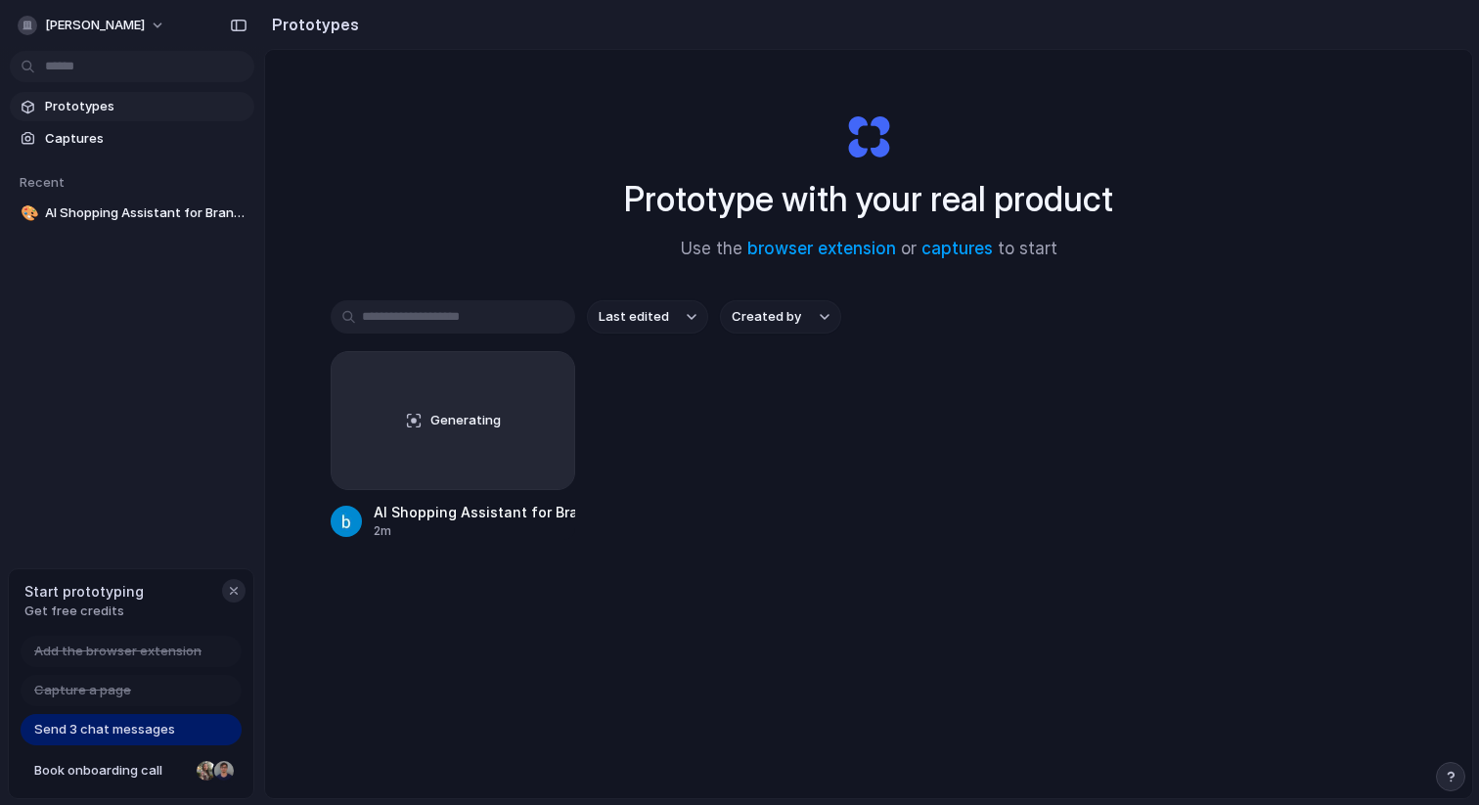
click at [234, 588] on div "button" at bounding box center [234, 591] width 16 height 16
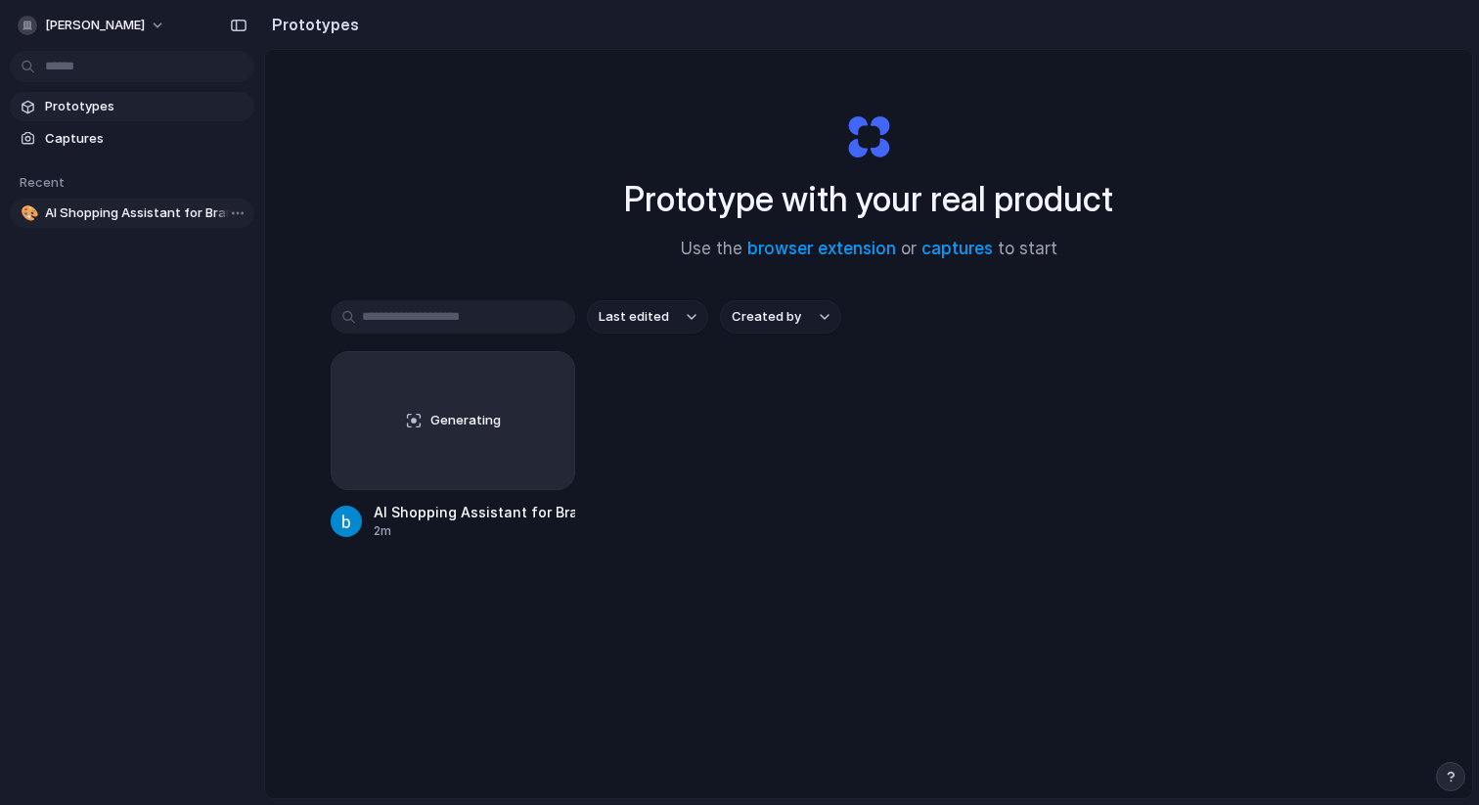
click at [117, 227] on link "🎨 AI Shopping Assistant for Brands" at bounding box center [132, 213] width 245 height 29
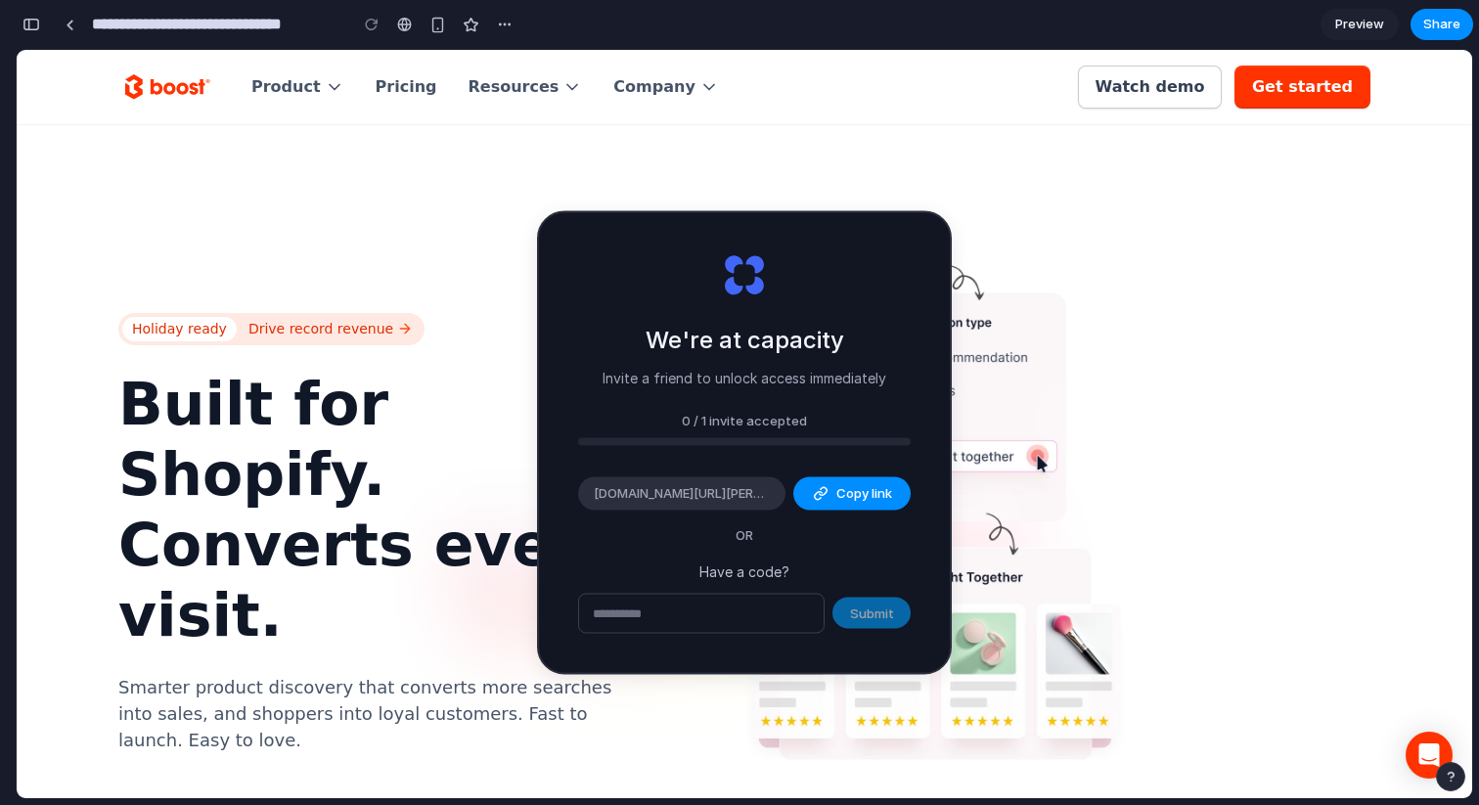
drag, startPoint x: 142, startPoint y: 367, endPoint x: 20, endPoint y: 319, distance: 131.3
click at [315, 319] on div "Drive record revenue" at bounding box center [320, 329] width 145 height 21
click at [1276, 107] on link "Get started" at bounding box center [1302, 87] width 136 height 43
